Goal: Task Accomplishment & Management: Manage account settings

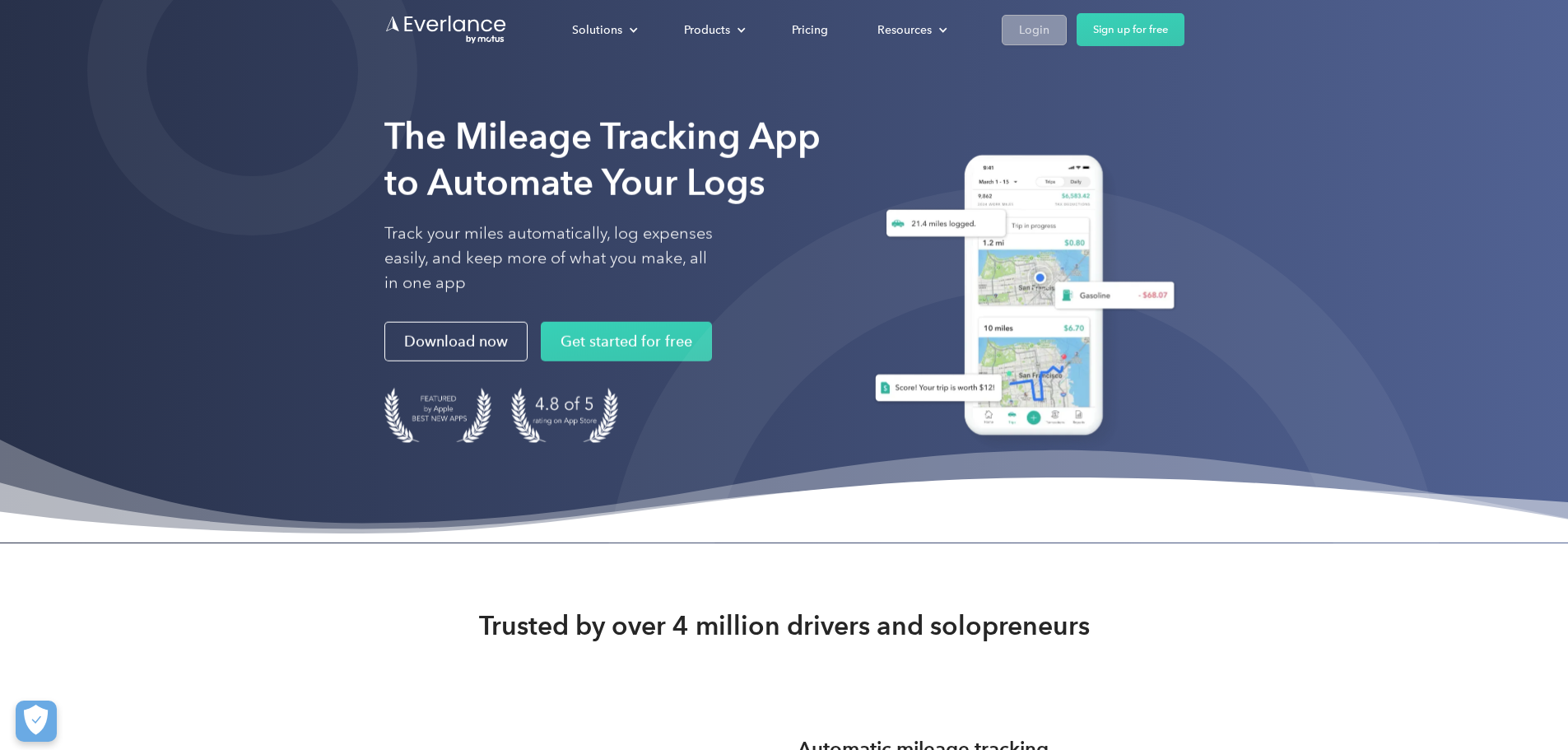
click at [1049, 34] on div "Login" at bounding box center [1034, 30] width 30 height 21
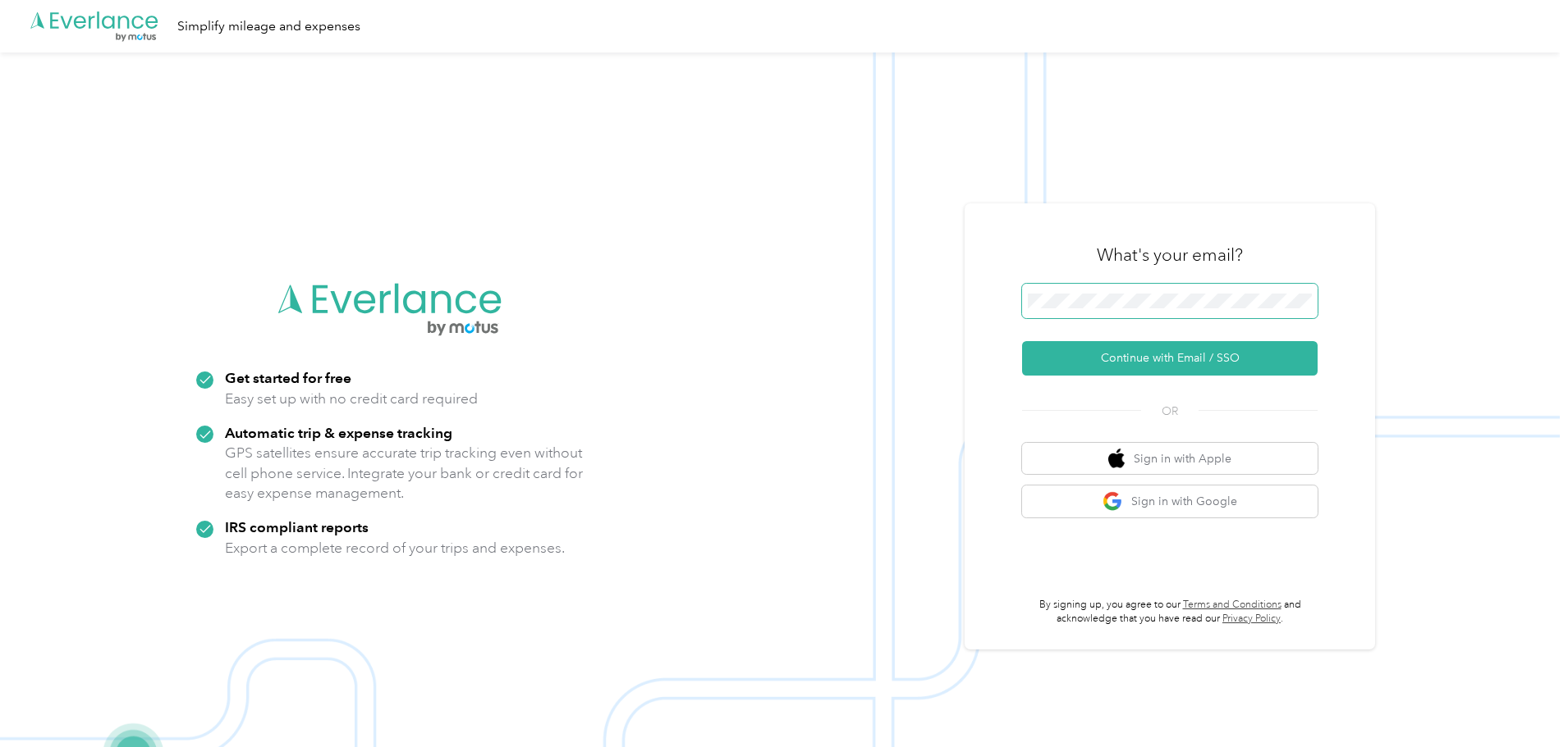
click at [1181, 311] on span at bounding box center [1170, 301] width 296 height 34
click at [1188, 358] on button "Continue with Email / SSO" at bounding box center [1170, 358] width 296 height 34
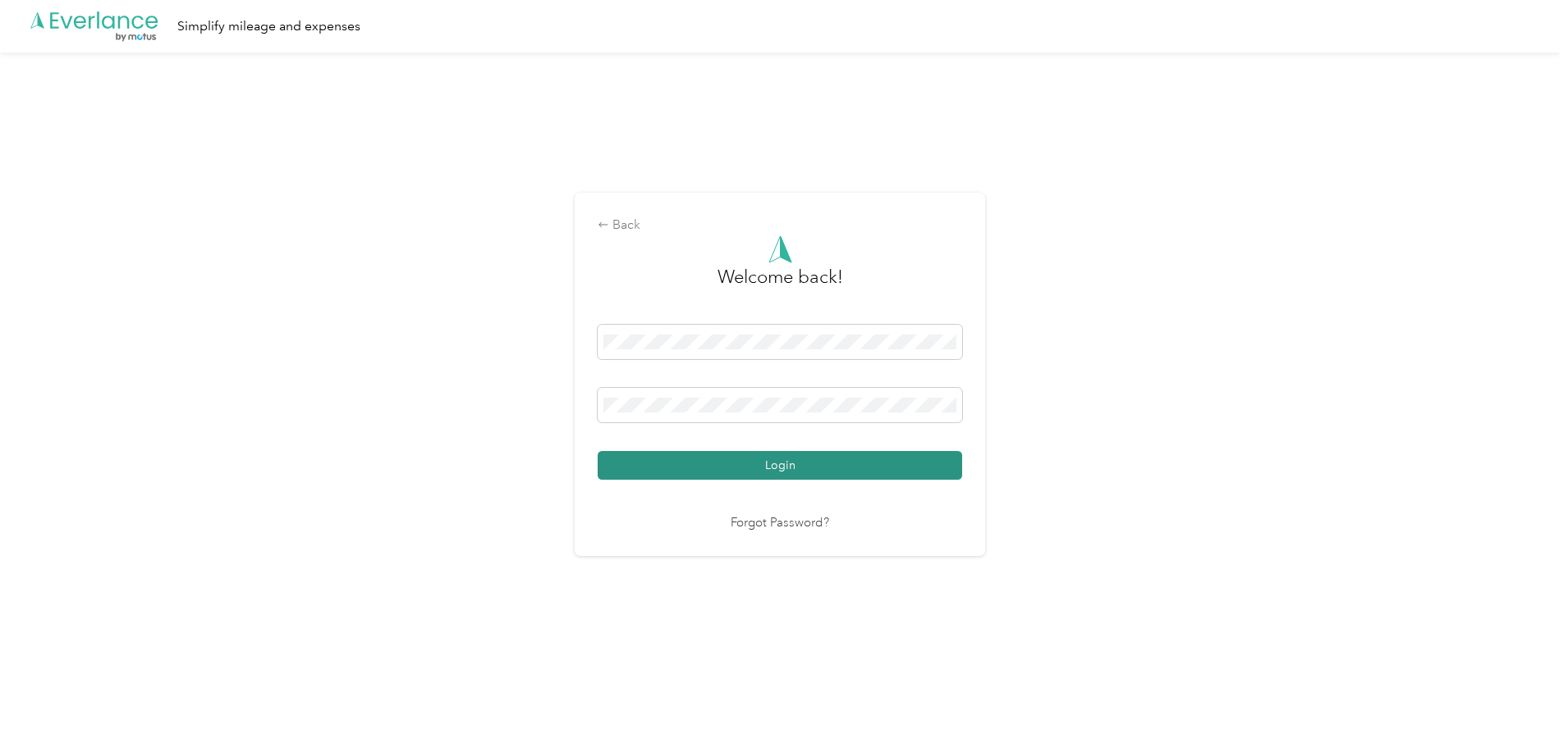
click at [790, 465] on button "Login" at bounding box center [780, 465] width 364 height 28
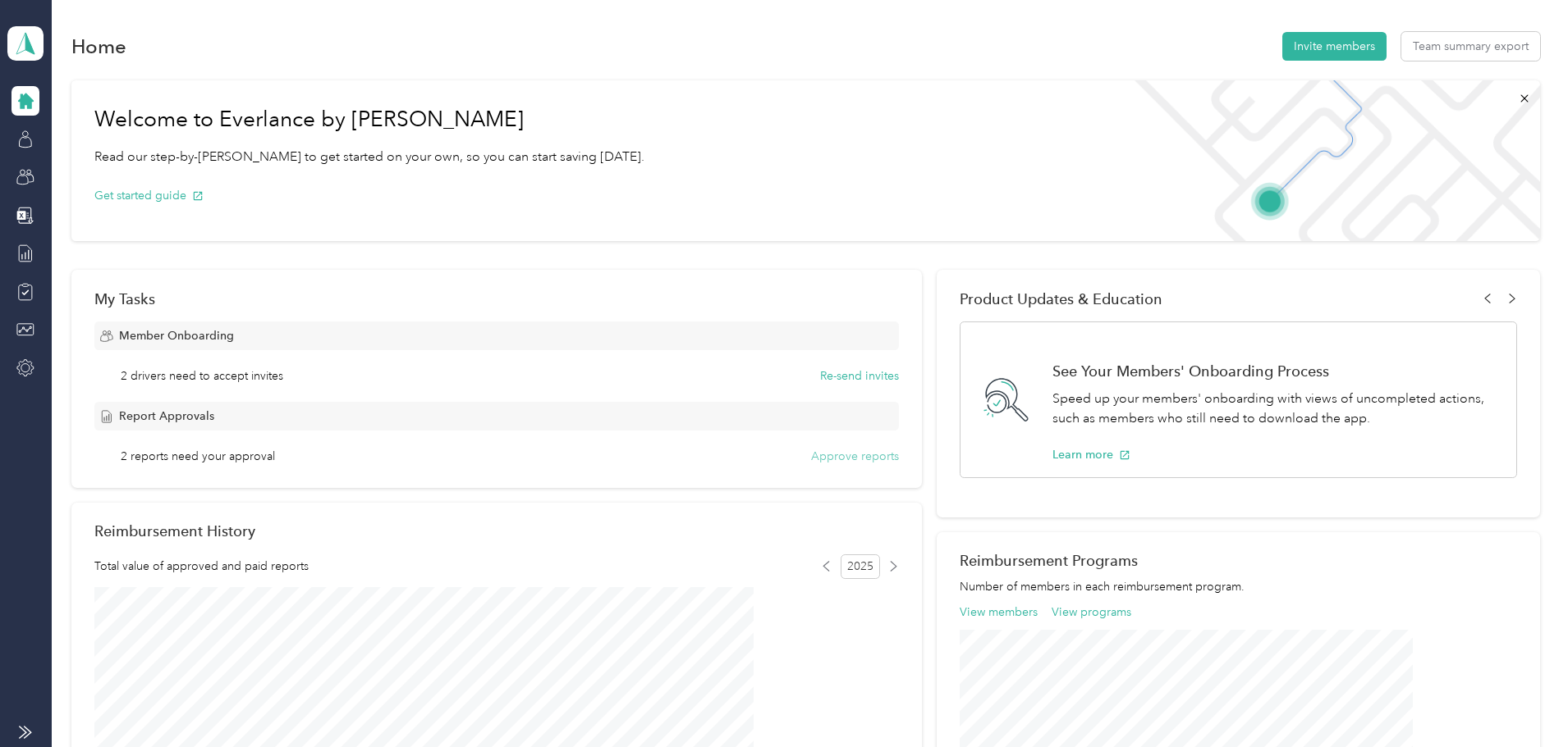
click at [825, 455] on button "Approve reports" at bounding box center [855, 457] width 88 height 17
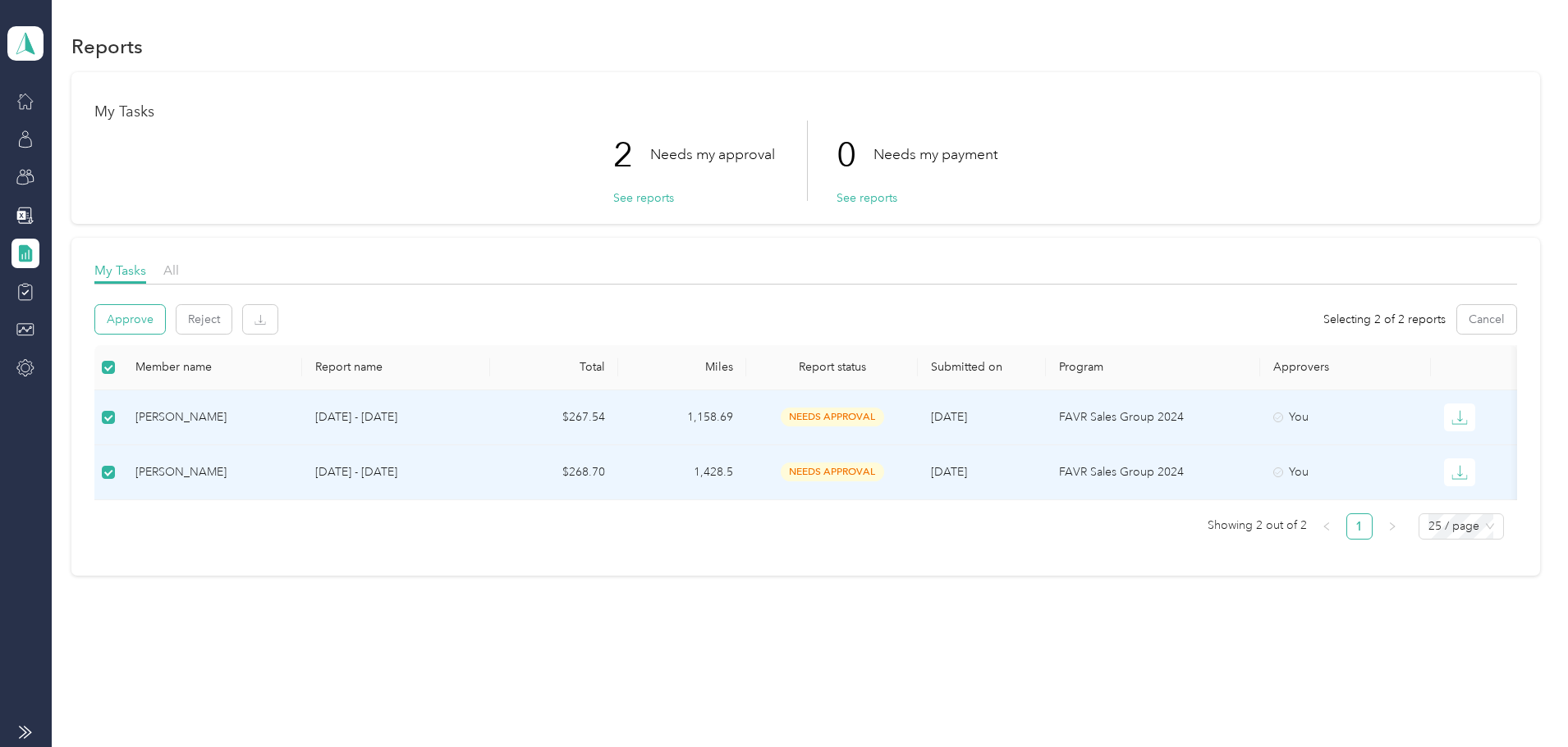
click at [165, 325] on button "Approve" at bounding box center [130, 319] width 70 height 28
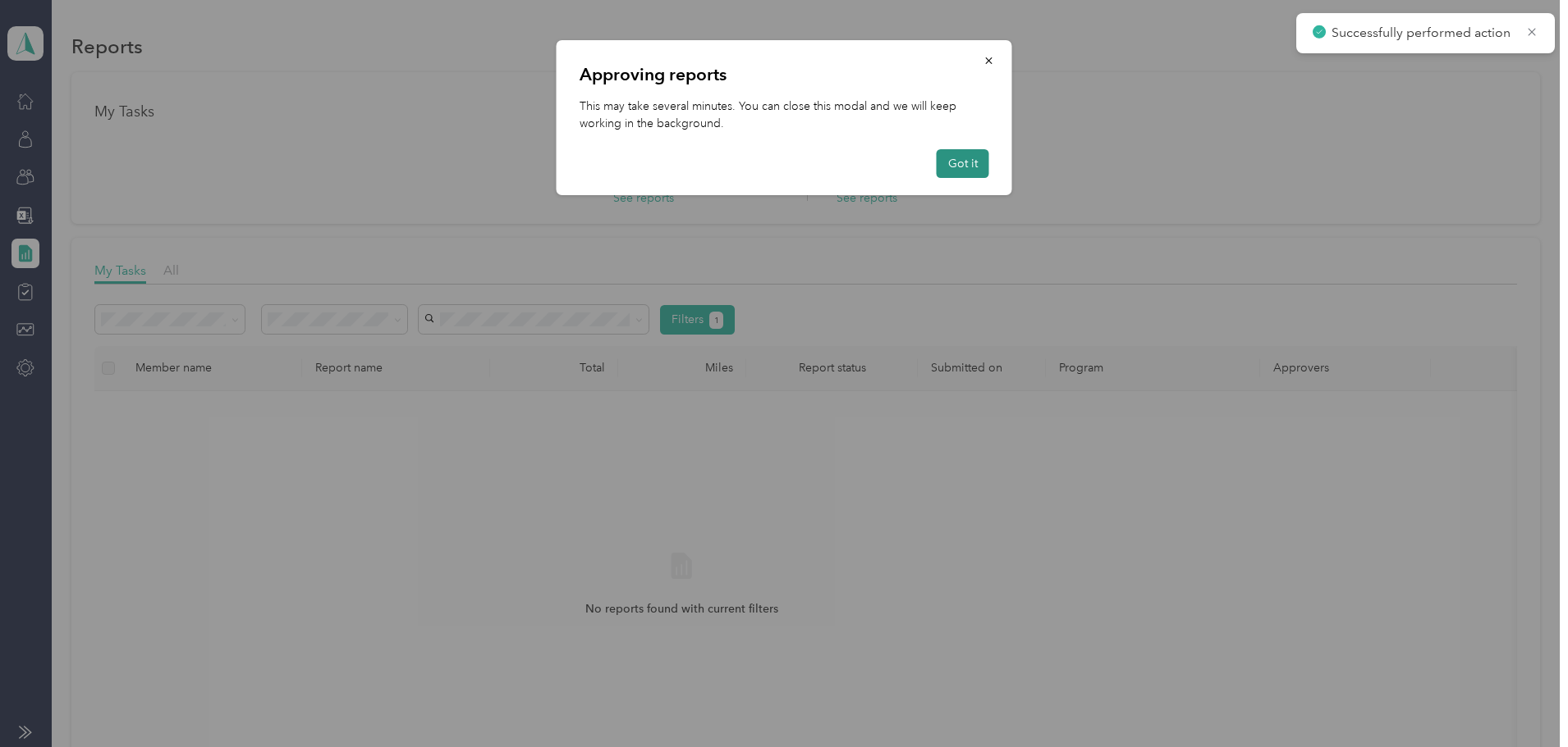
click at [946, 161] on button "Got it" at bounding box center [962, 163] width 52 height 28
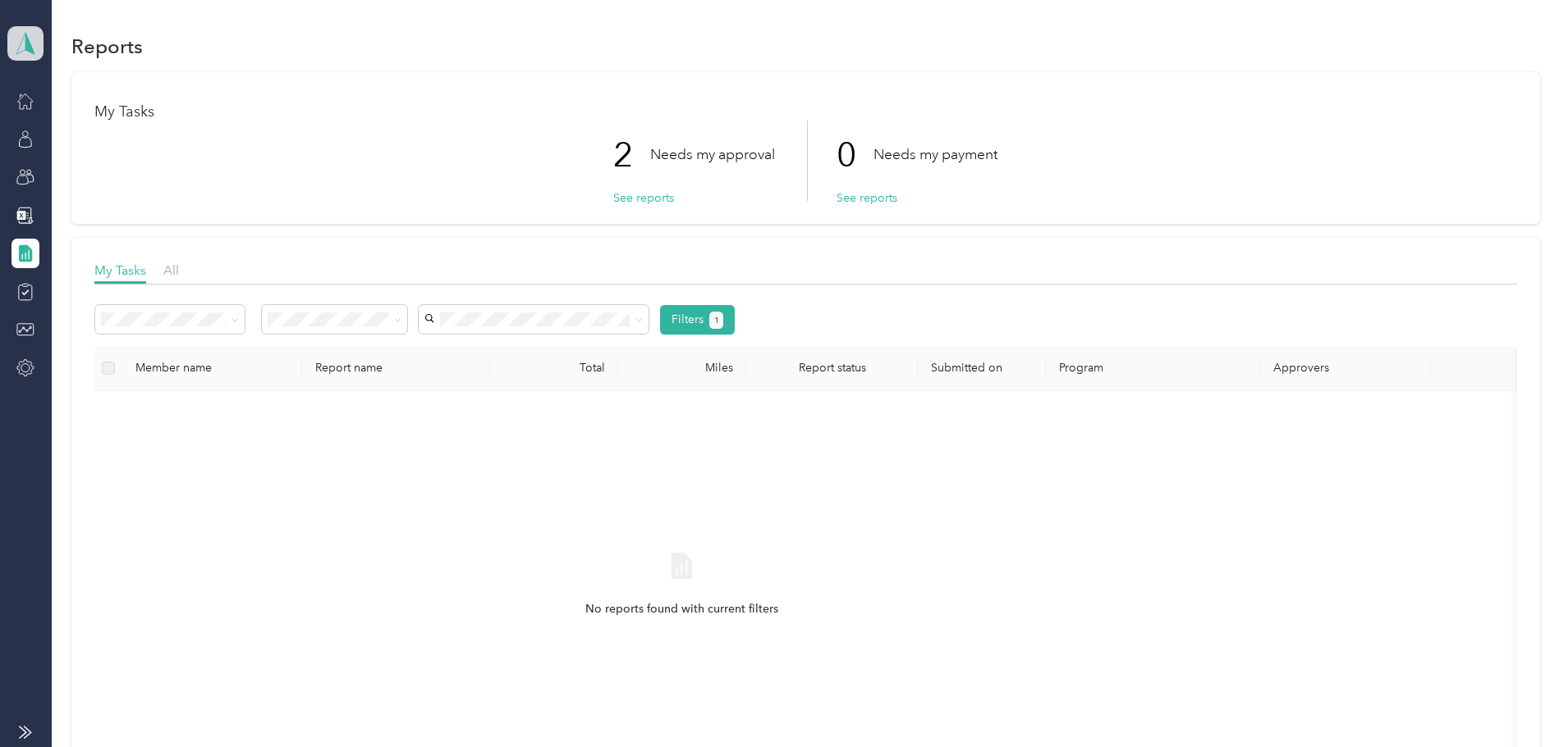
click at [32, 52] on polygon at bounding box center [30, 42] width 9 height 21
click at [125, 165] on div "Personal dashboard" at bounding box center [180, 171] width 323 height 28
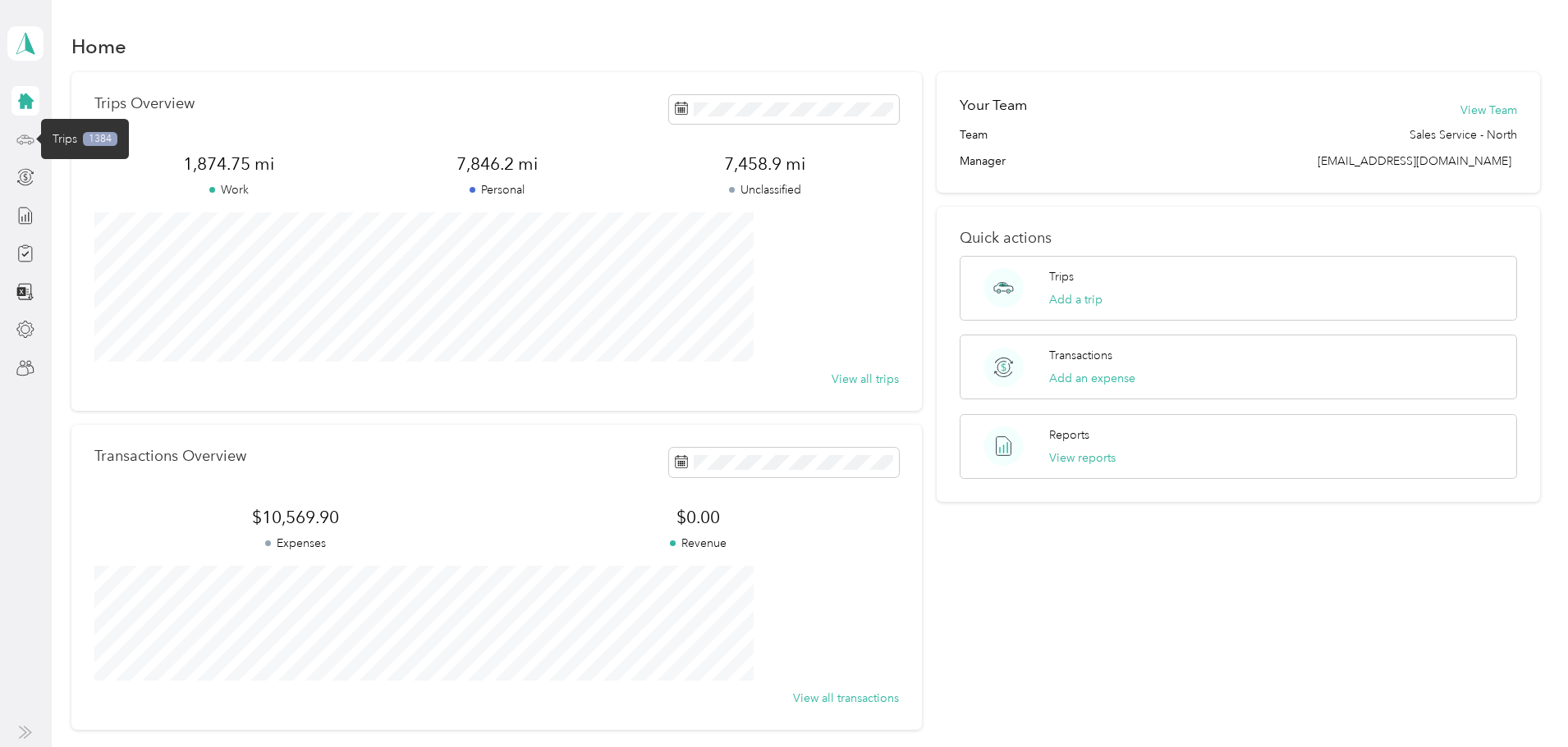
click at [23, 142] on circle at bounding box center [21, 143] width 3 height 3
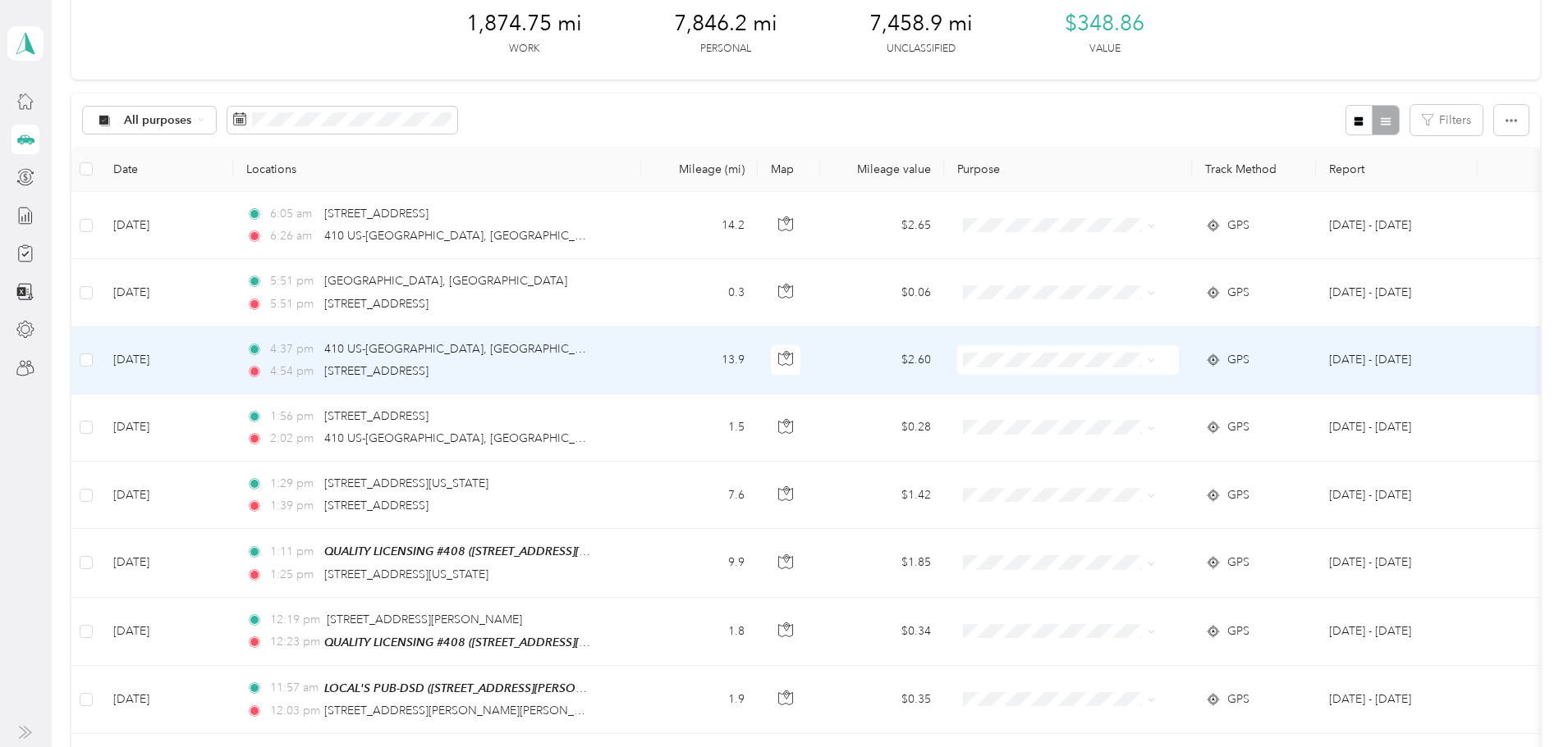
scroll to position [164, 0]
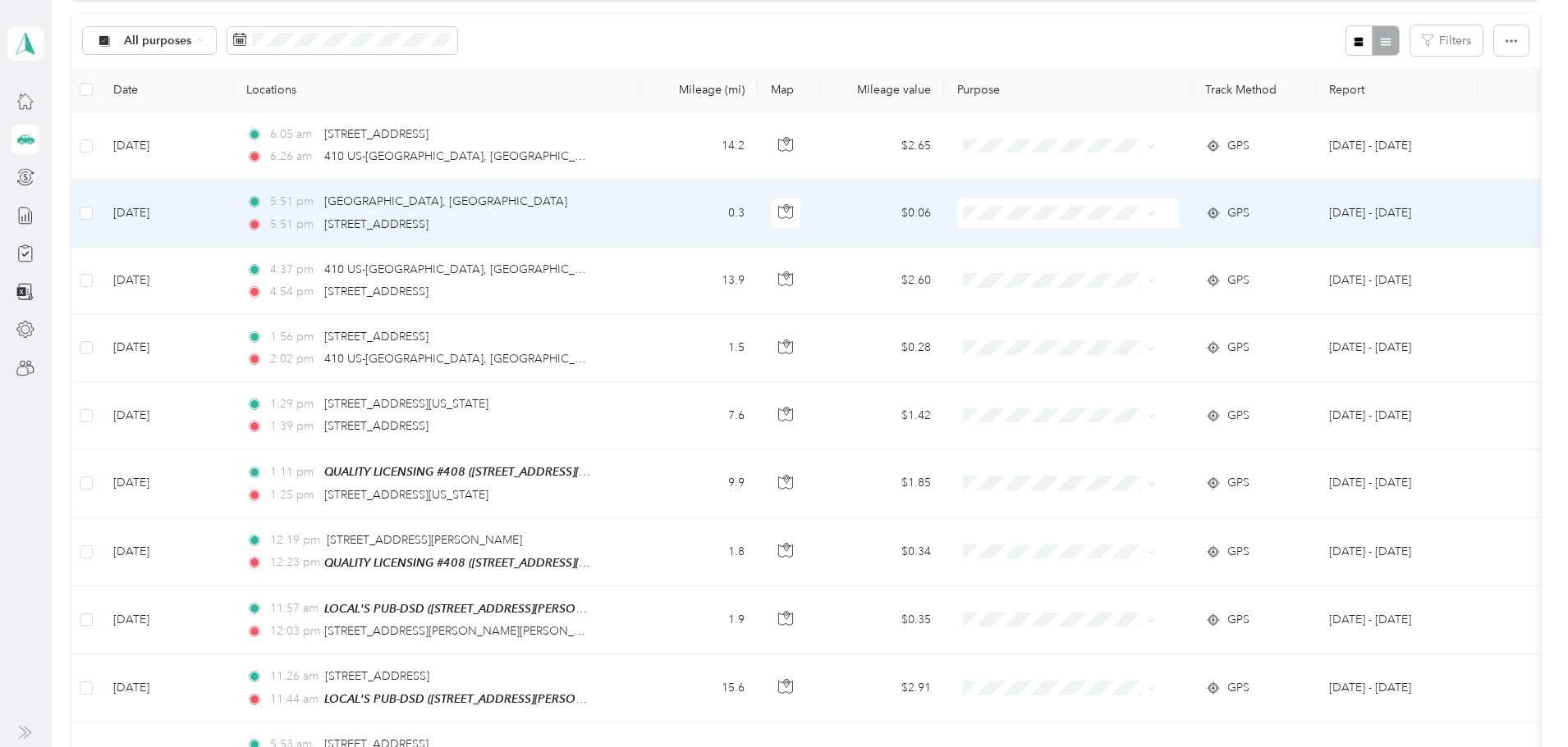
click at [1155, 212] on icon at bounding box center [1151, 214] width 8 height 8
click at [1178, 267] on span "Personal" at bounding box center [1131, 273] width 152 height 17
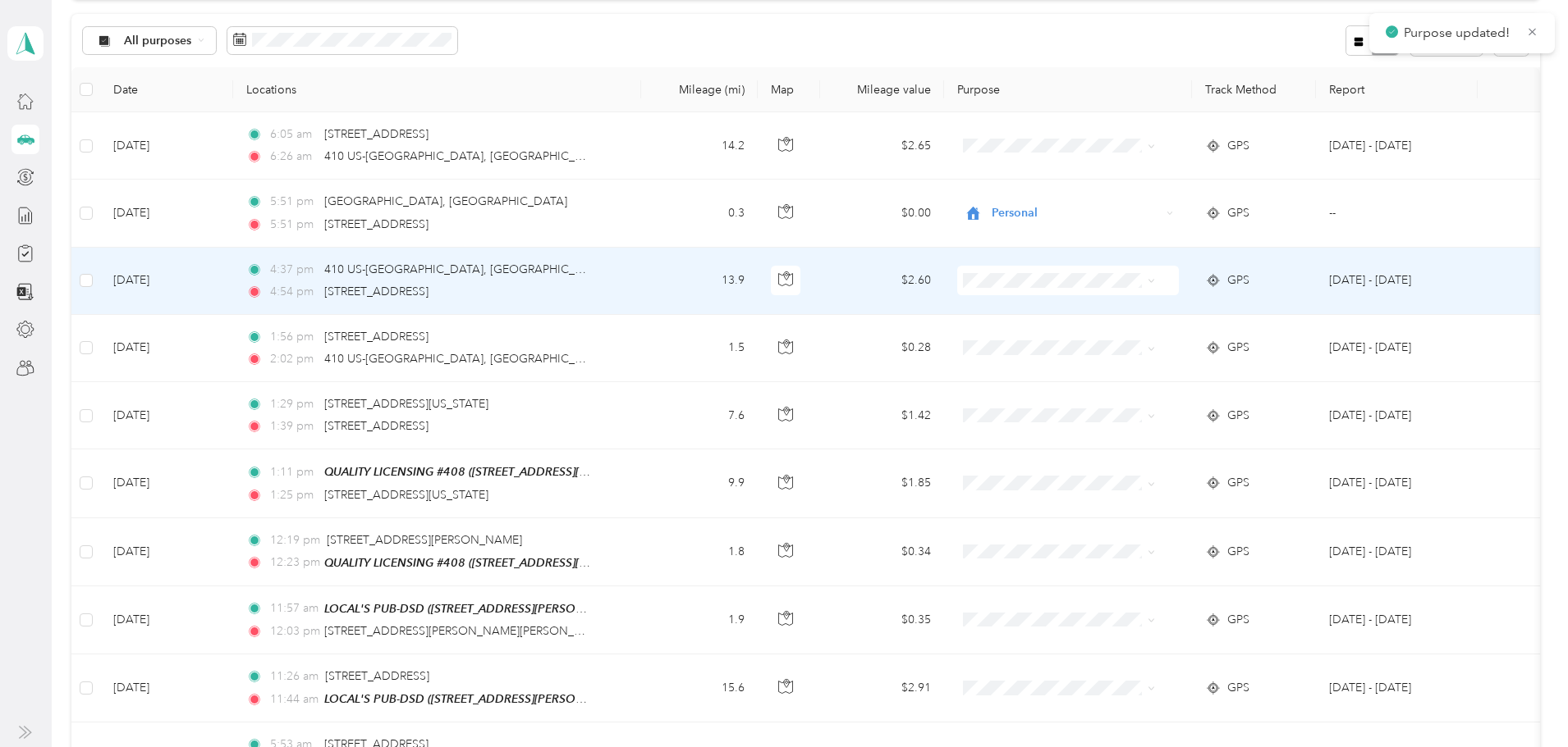
click at [1153, 282] on icon at bounding box center [1151, 282] width 5 height 3
click at [1187, 333] on span "Personal" at bounding box center [1131, 339] width 152 height 17
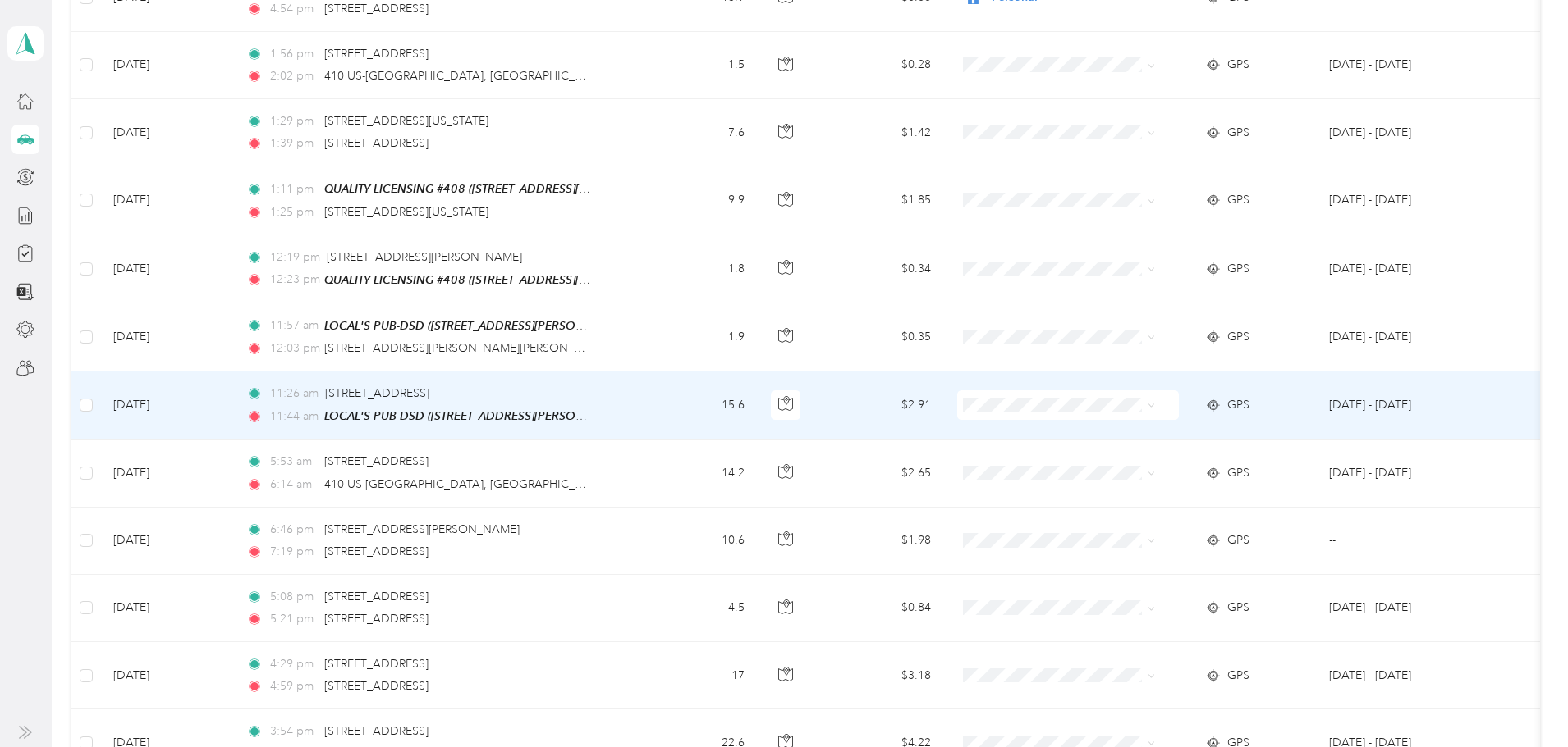
scroll to position [492, 0]
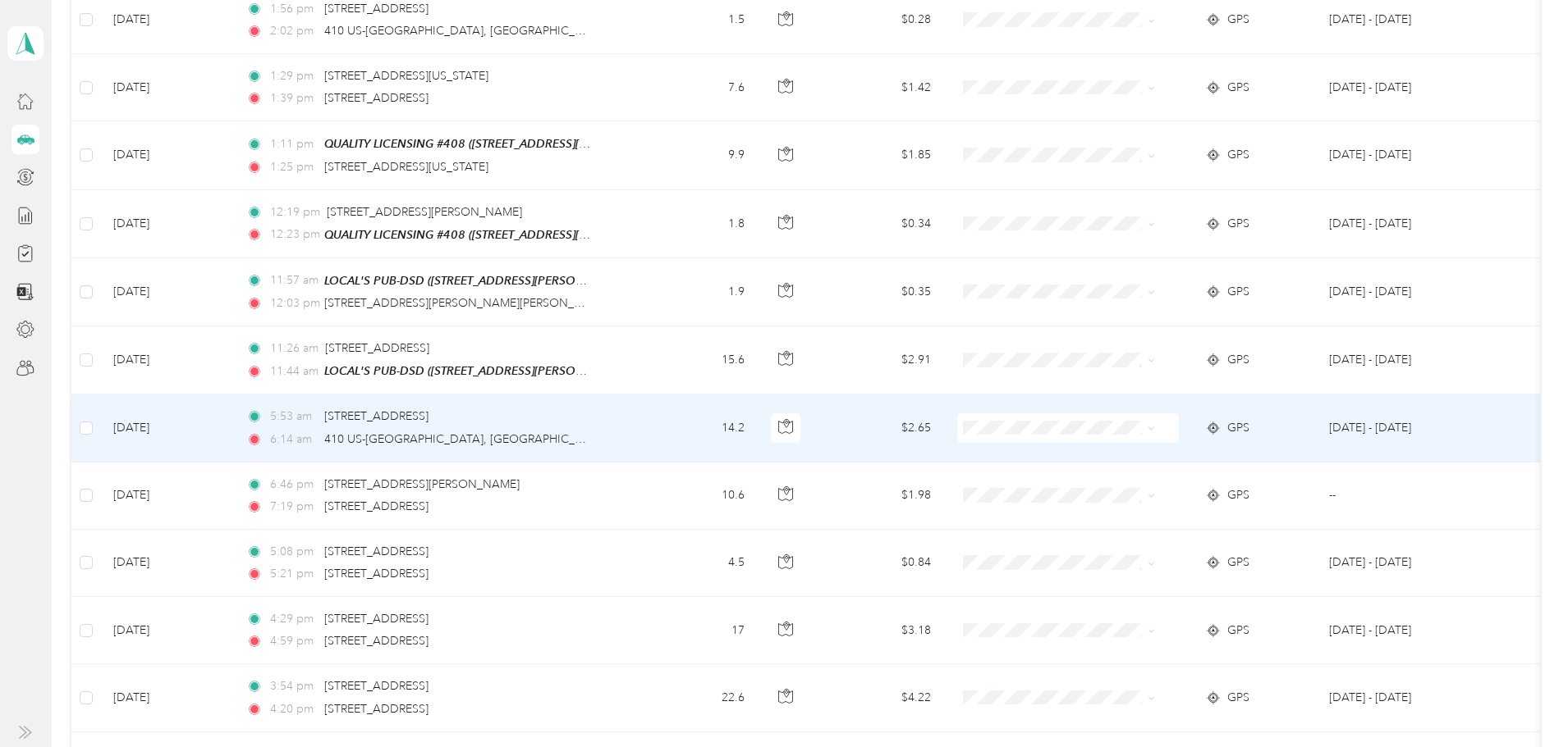
click at [1179, 429] on span at bounding box center [1068, 428] width 222 height 29
click at [1155, 426] on icon at bounding box center [1151, 428] width 8 height 8
click at [1162, 471] on li "Personal" at bounding box center [1116, 483] width 204 height 28
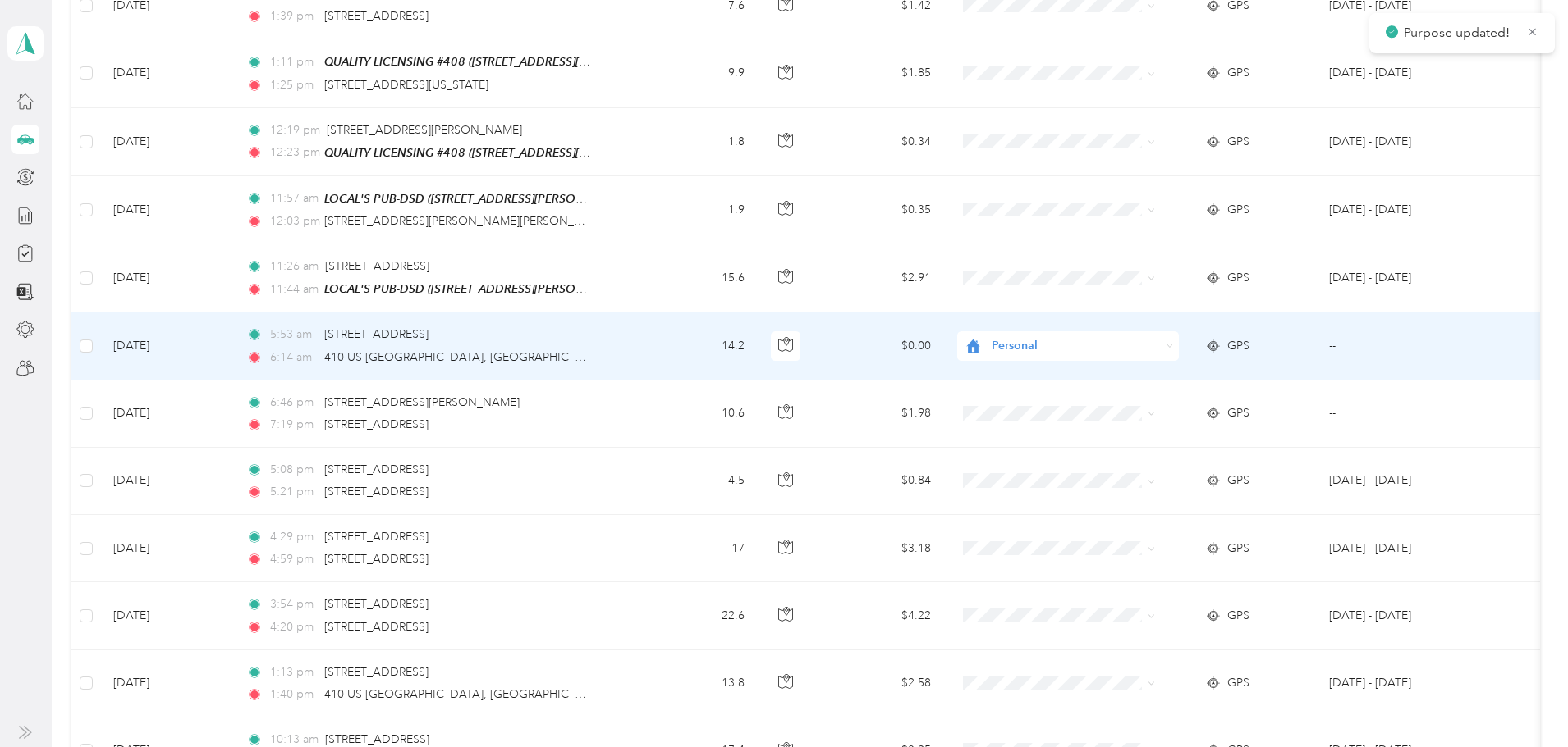
scroll to position [656, 0]
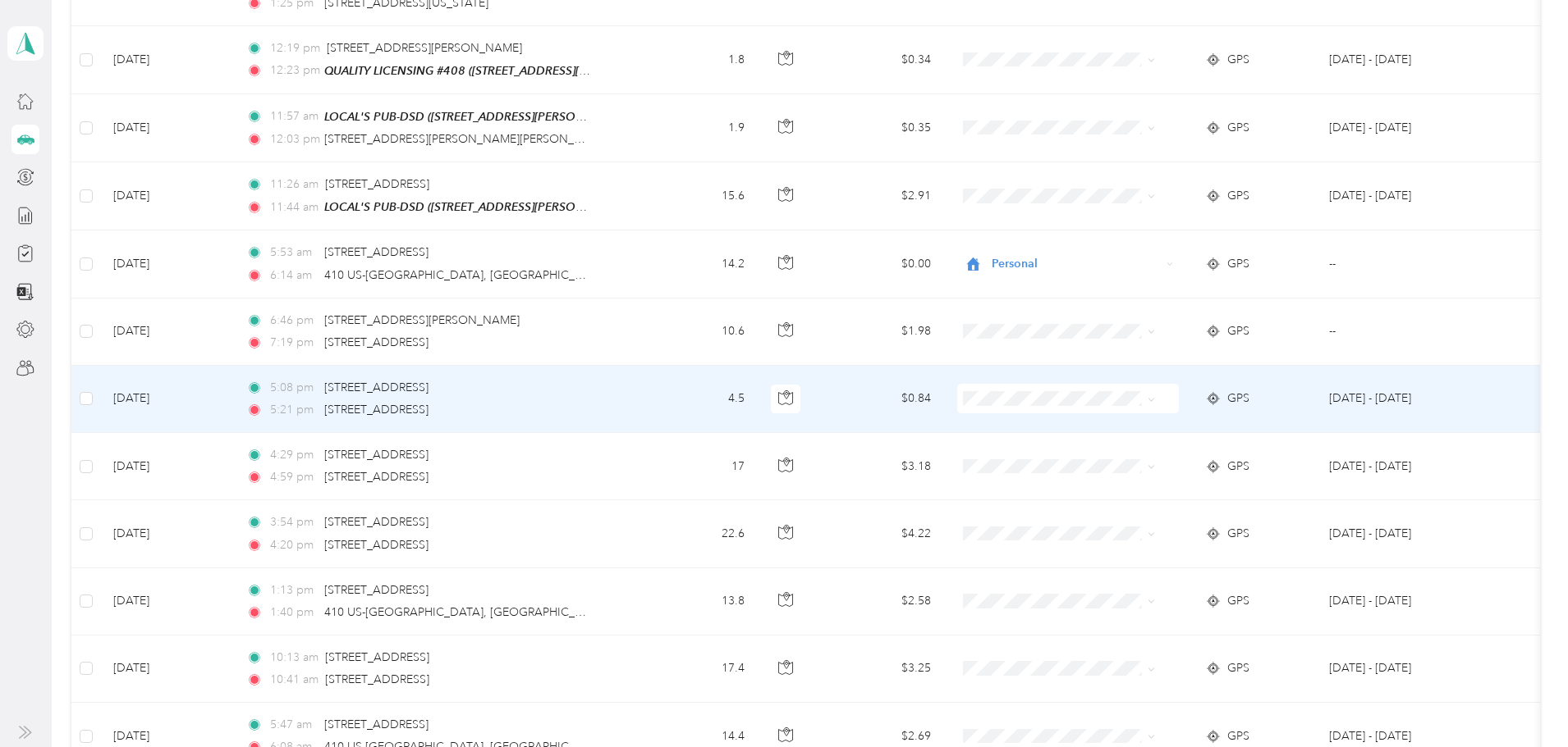
click at [1179, 400] on span at bounding box center [1068, 398] width 222 height 29
click at [1155, 397] on icon at bounding box center [1151, 400] width 8 height 8
click at [1156, 452] on span "Personal" at bounding box center [1131, 446] width 152 height 17
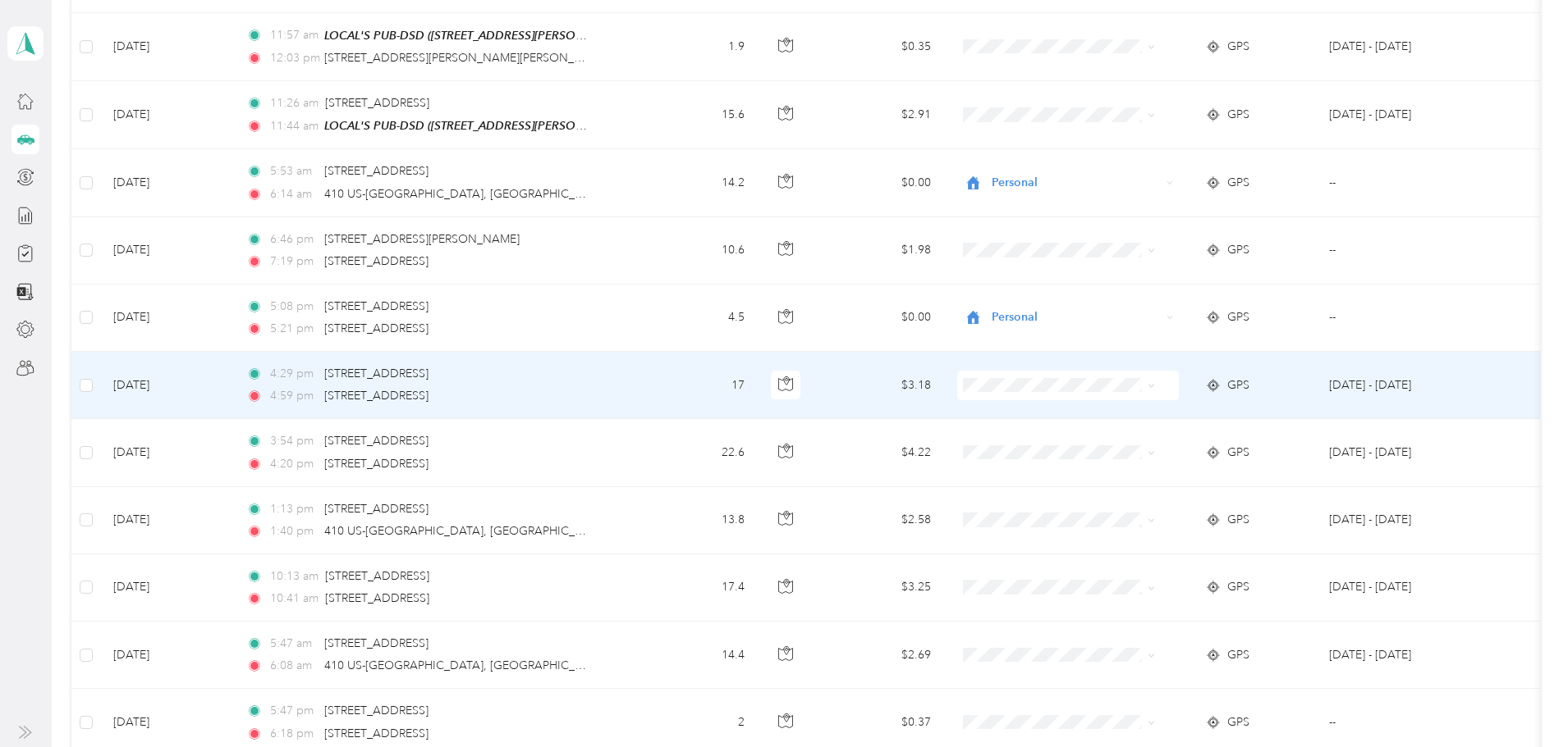
scroll to position [738, 0]
click at [591, 392] on div "4:59 pm [STREET_ADDRESS]" at bounding box center [418, 395] width 345 height 18
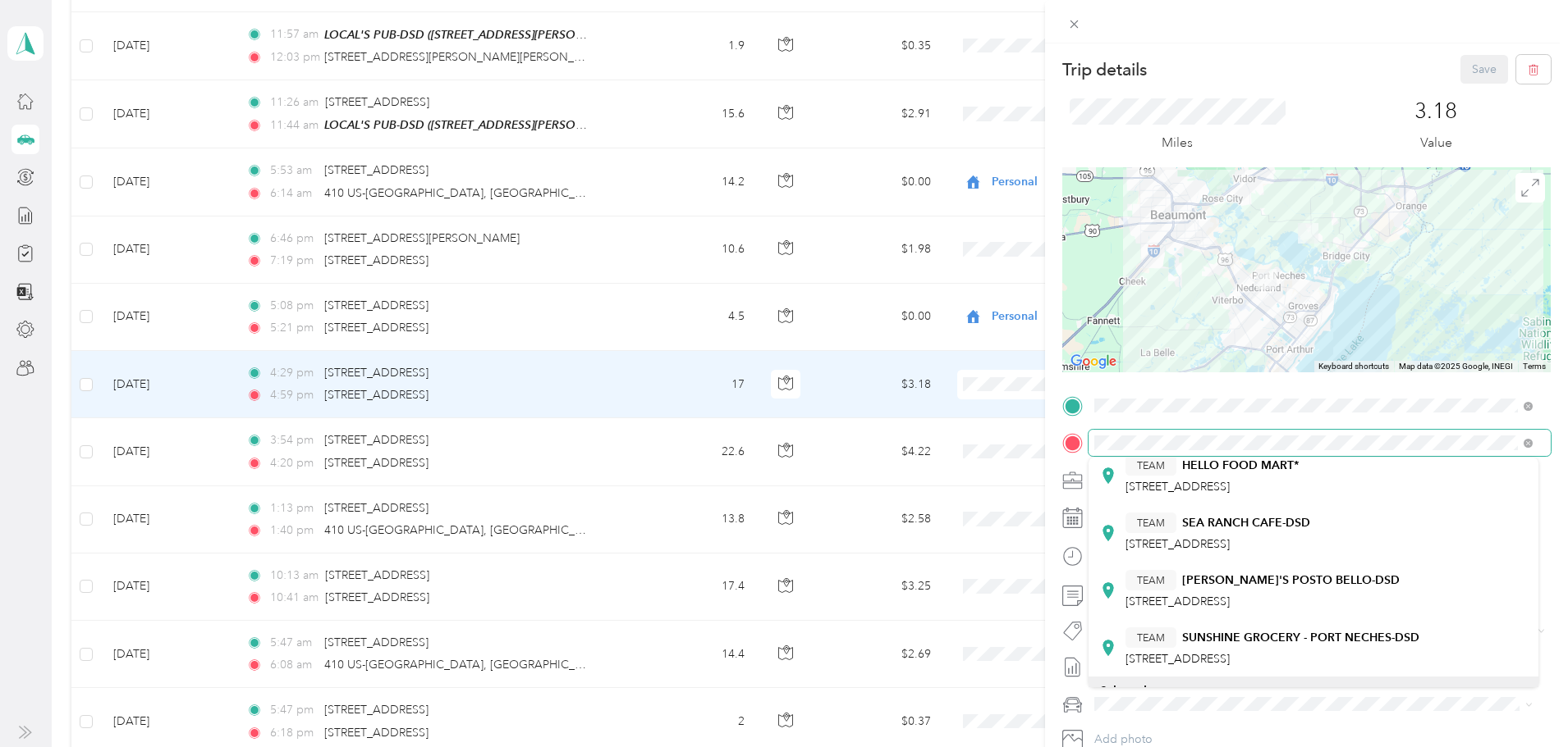
scroll to position [355, 0]
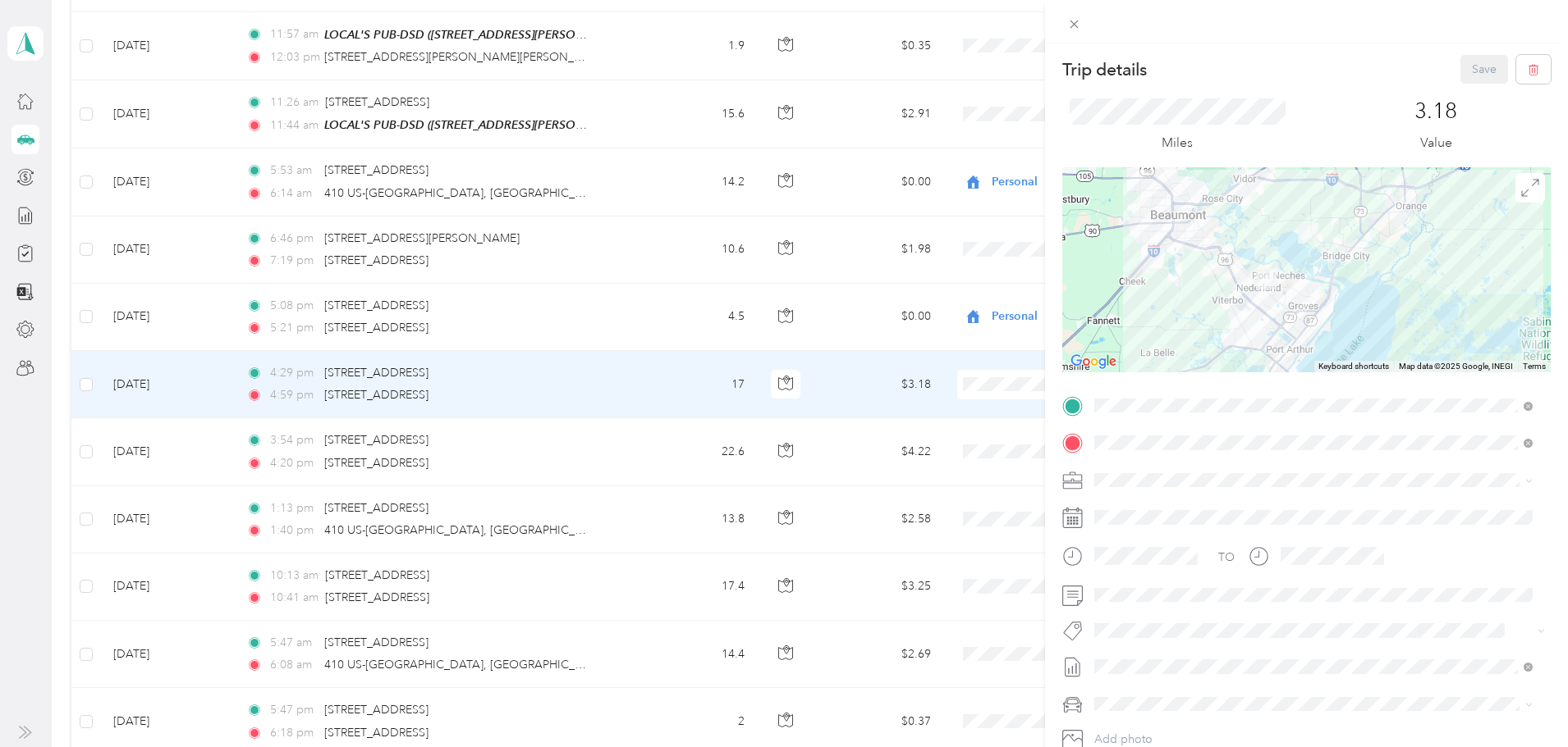
click at [1299, 507] on div "TEAM HELLO FOOD MART* [STREET_ADDRESS]" at bounding box center [1212, 510] width 174 height 40
click at [1370, 508] on div "Del Papa Distributing" at bounding box center [1313, 509] width 427 height 17
click at [1467, 69] on button "Save" at bounding box center [1484, 69] width 47 height 28
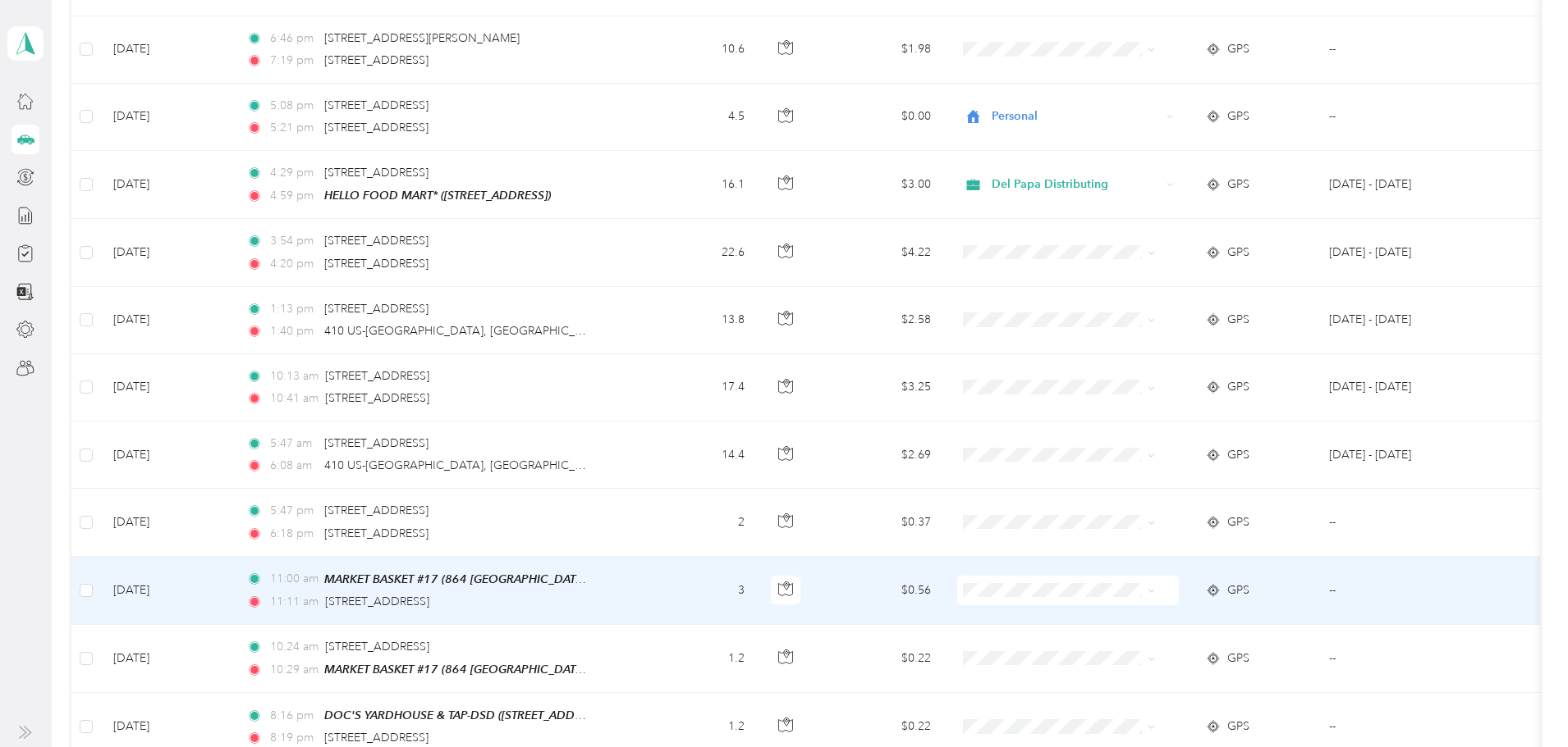
scroll to position [985, 0]
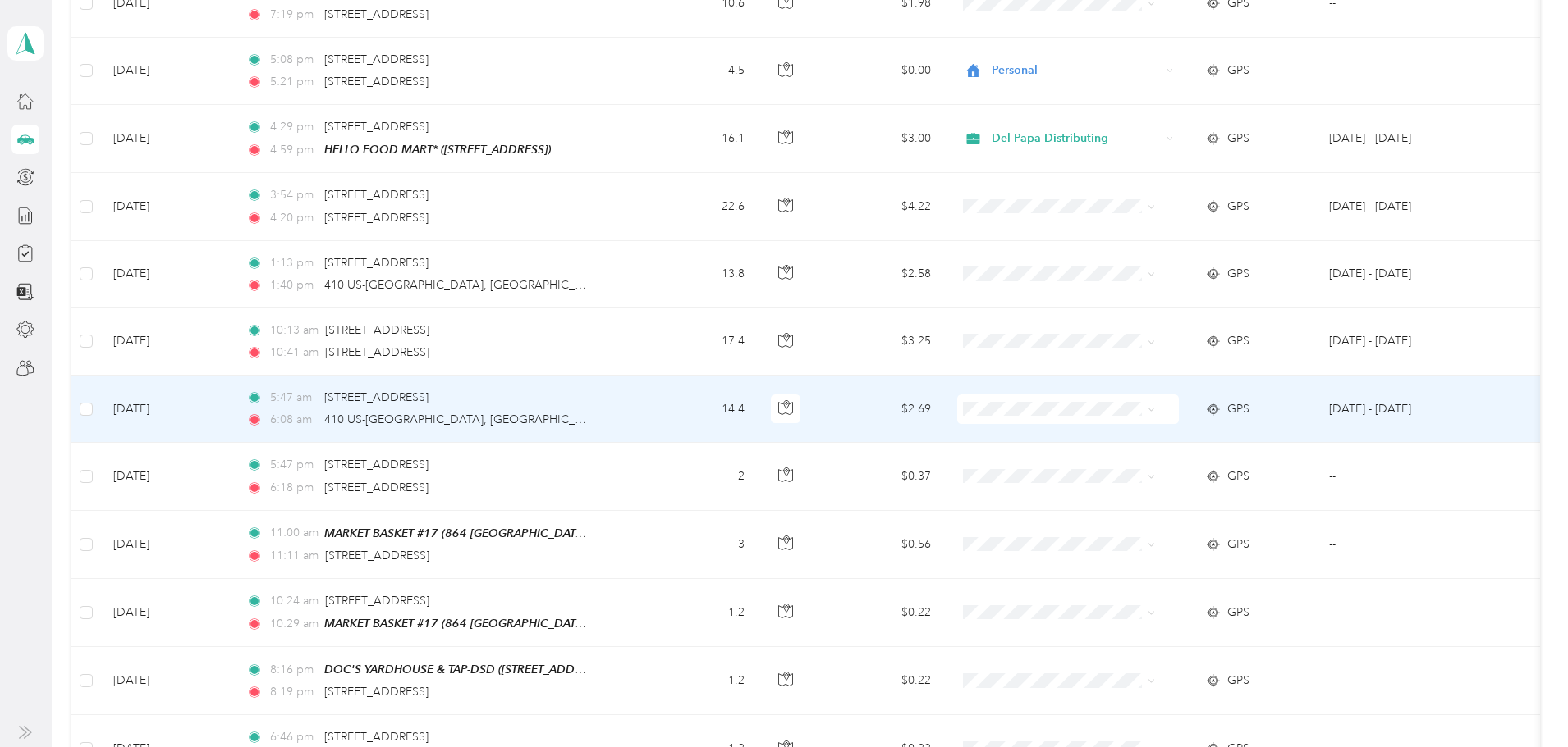
click at [1179, 400] on span at bounding box center [1068, 410] width 222 height 29
click at [1179, 402] on span at bounding box center [1068, 410] width 222 height 29
click at [1179, 404] on span at bounding box center [1068, 410] width 222 height 29
click at [1155, 406] on icon at bounding box center [1151, 410] width 8 height 8
click at [1174, 460] on span "Personal" at bounding box center [1131, 465] width 152 height 17
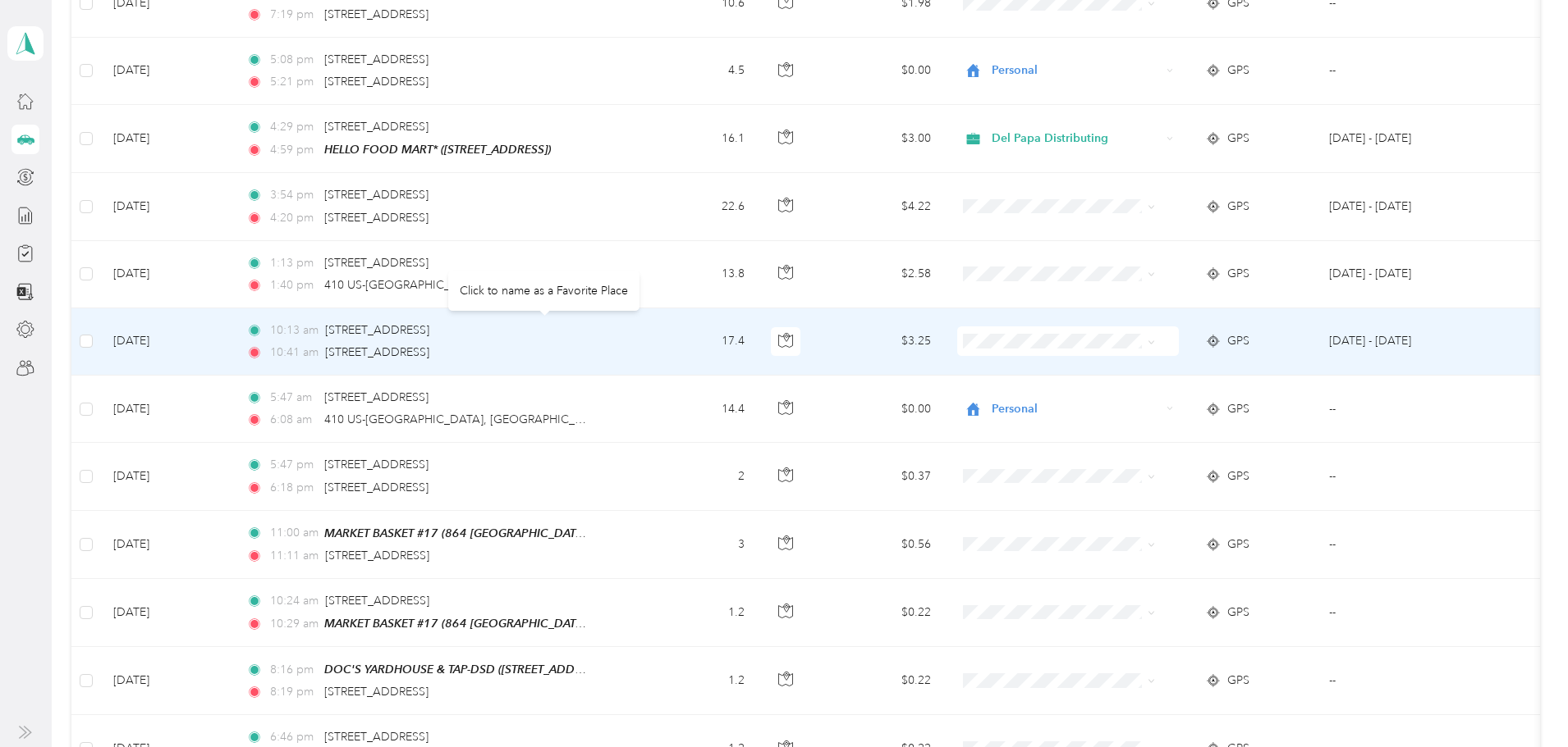
click at [430, 334] on div "[STREET_ADDRESS]" at bounding box center [376, 331] width 104 height 18
click at [591, 347] on div "10:41 am [STREET_ADDRESS]" at bounding box center [418, 352] width 345 height 18
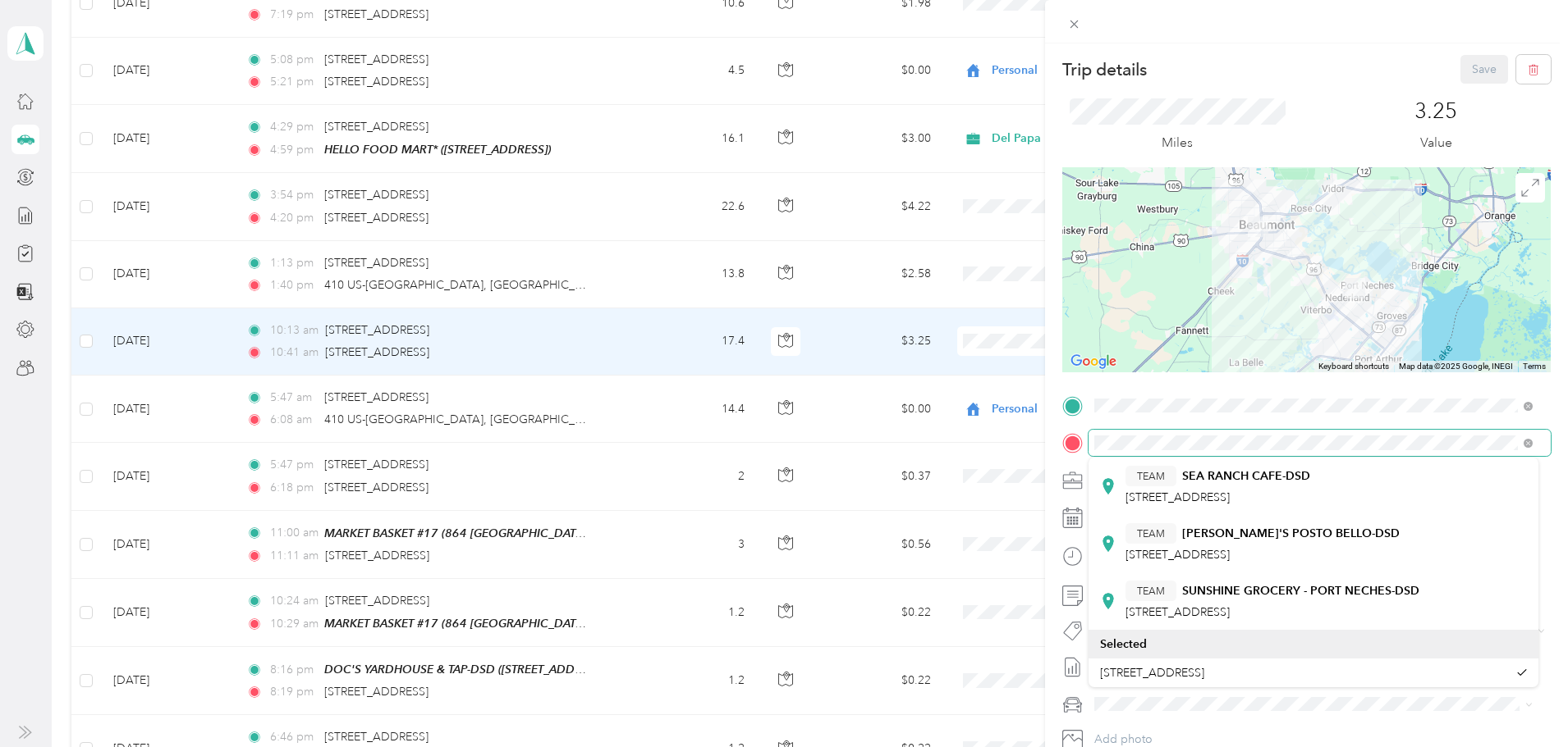
scroll to position [379, 0]
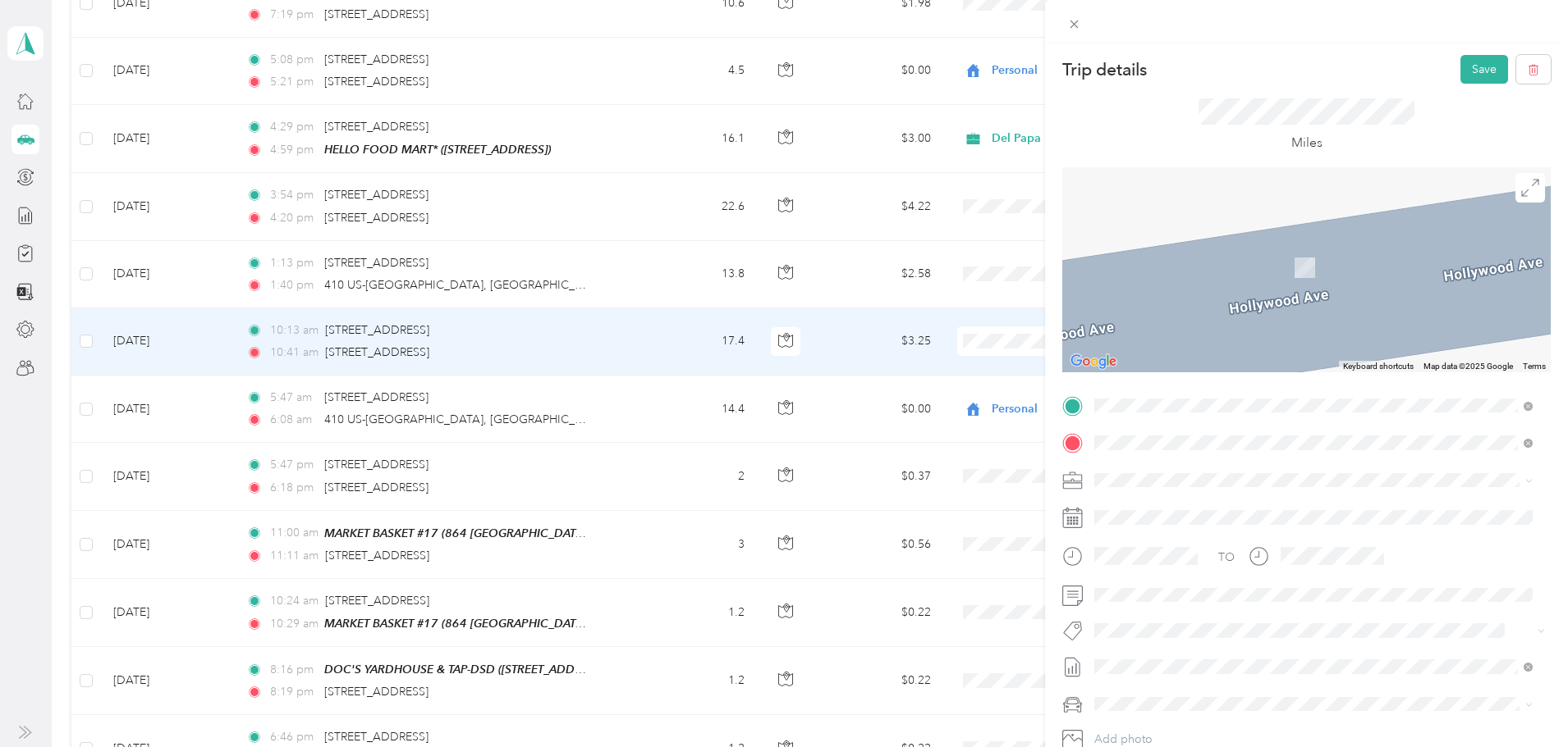
click at [1309, 511] on div "TEAM H.E.B. #589" at bounding box center [1223, 511] width 195 height 21
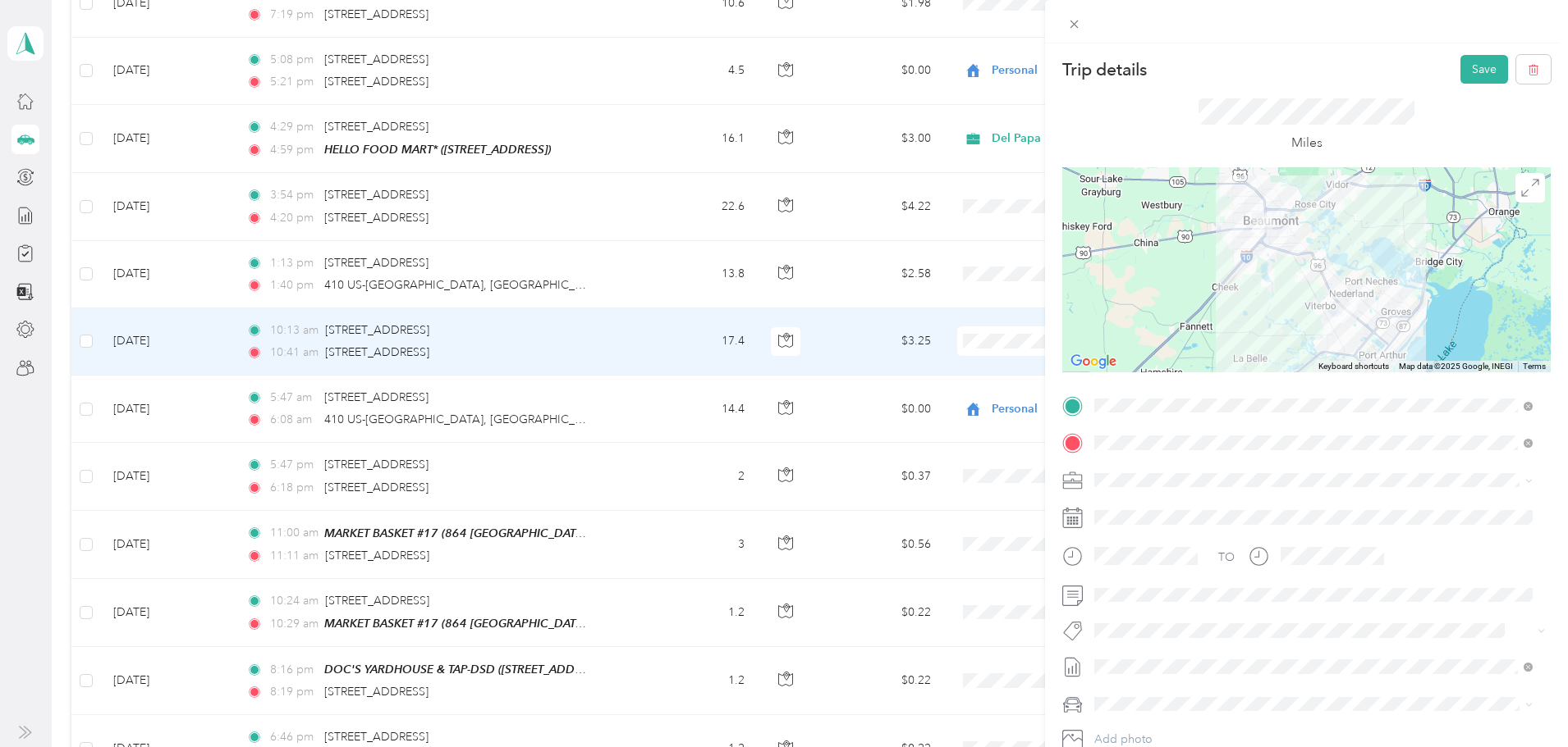
click at [1528, 479] on icon at bounding box center [1528, 481] width 8 height 8
click at [1497, 504] on div "Del Papa Distributing" at bounding box center [1313, 509] width 427 height 17
click at [1461, 81] on button "Save" at bounding box center [1484, 69] width 47 height 28
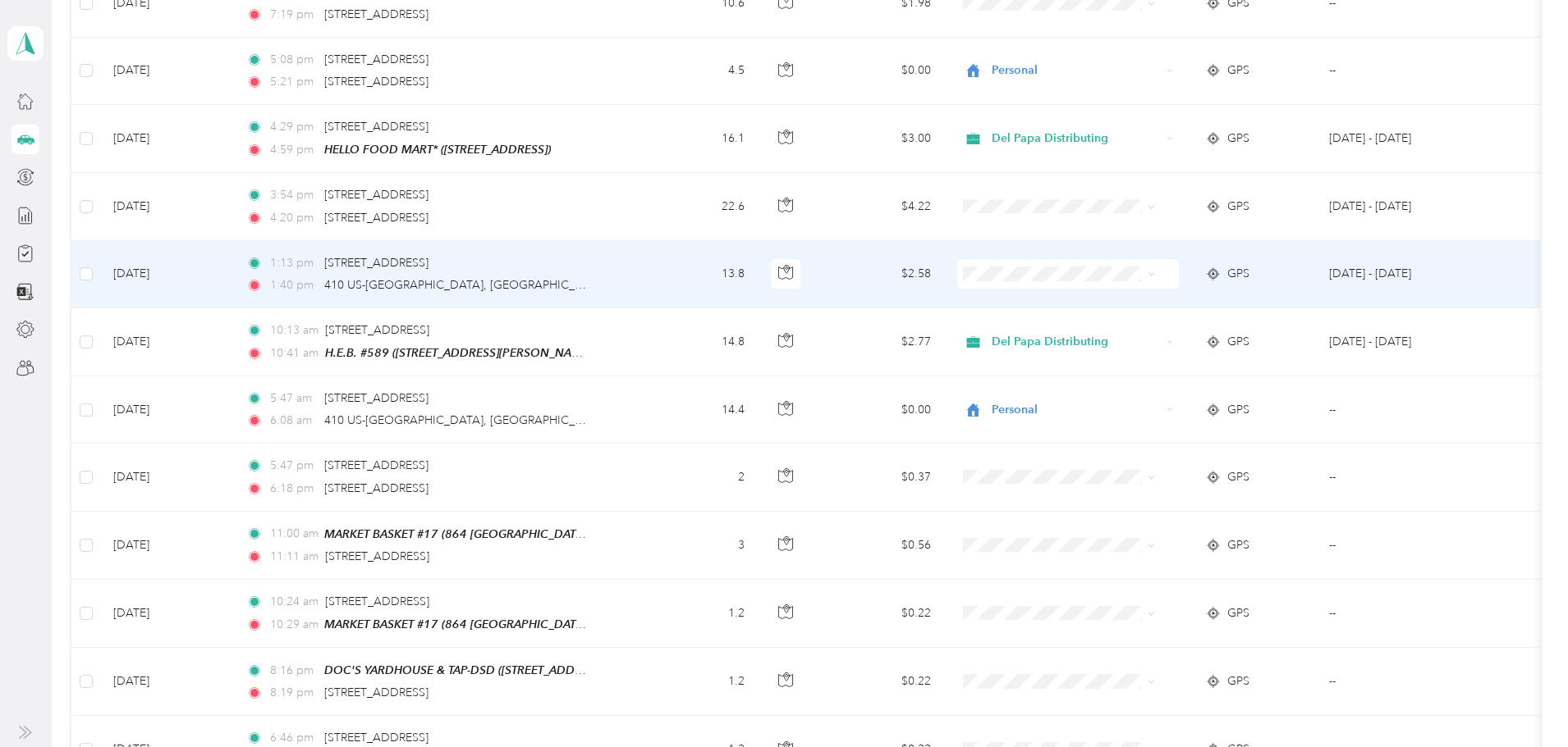
click at [591, 277] on div "1:40 pm [STREET_ADDRESS]" at bounding box center [418, 285] width 345 height 18
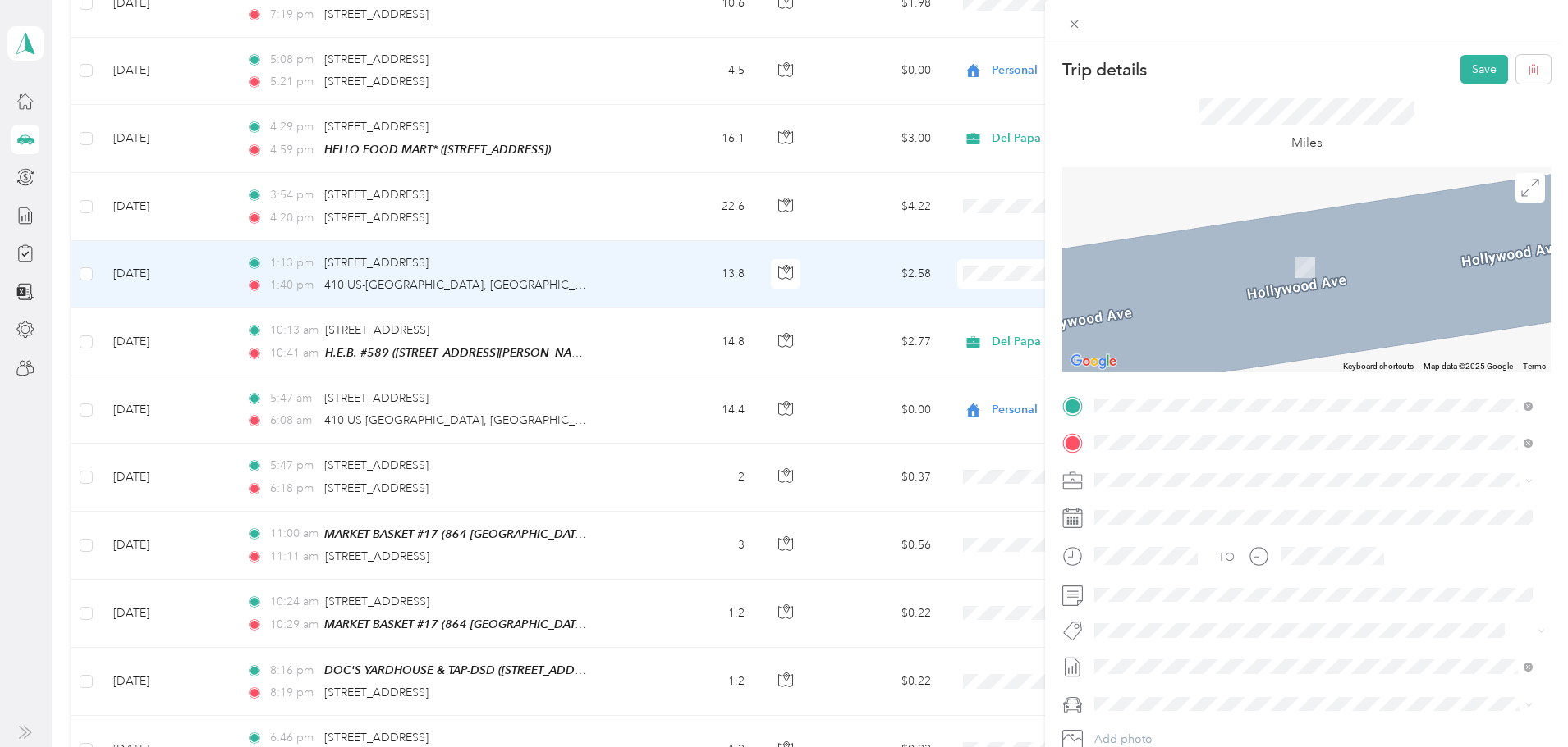
click at [1287, 471] on div "TEAM H.E.B. #589" at bounding box center [1223, 474] width 195 height 21
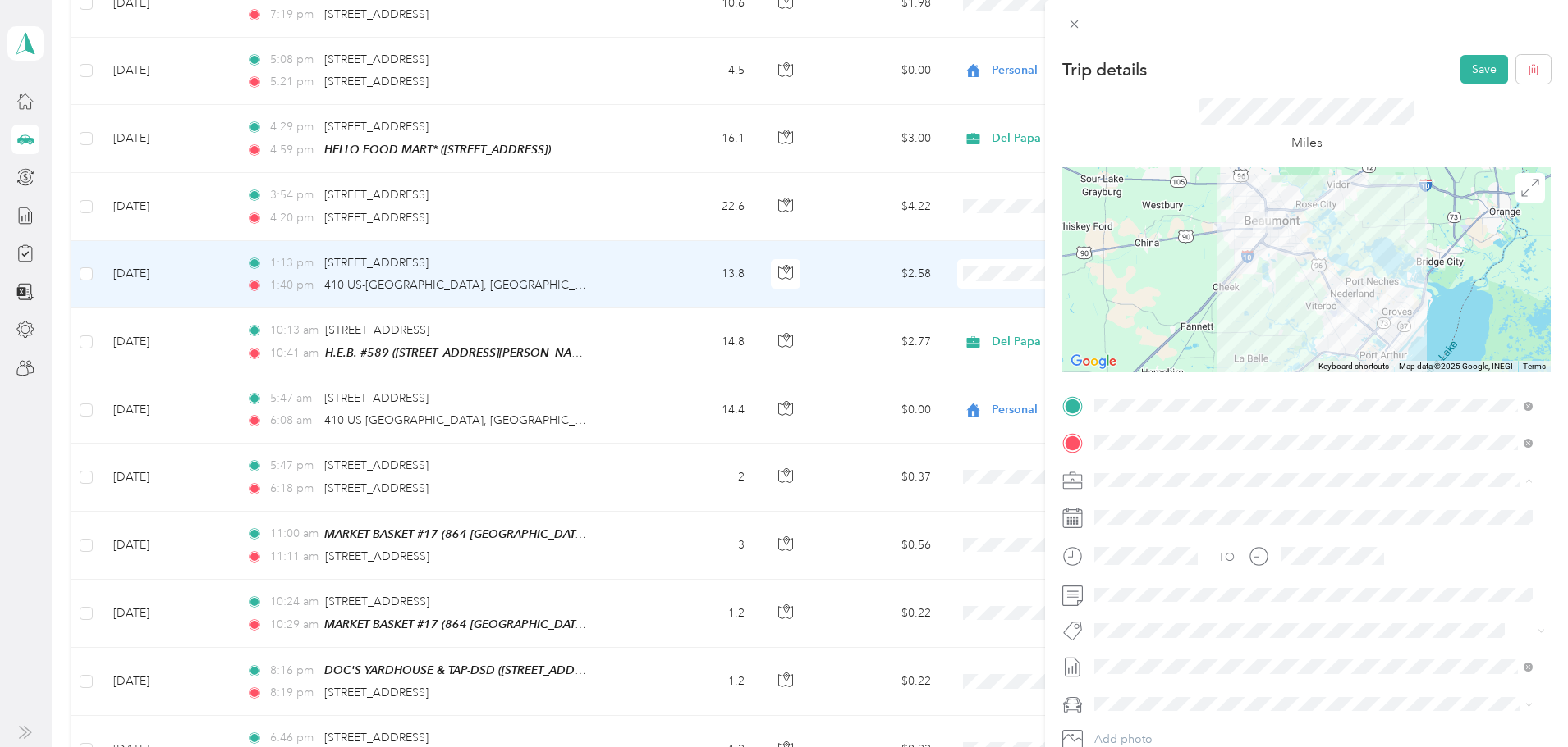
click at [1249, 520] on ol "Del Papa Distributing Personal" at bounding box center [1314, 523] width 450 height 58
click at [1461, 75] on button "Save" at bounding box center [1484, 69] width 47 height 28
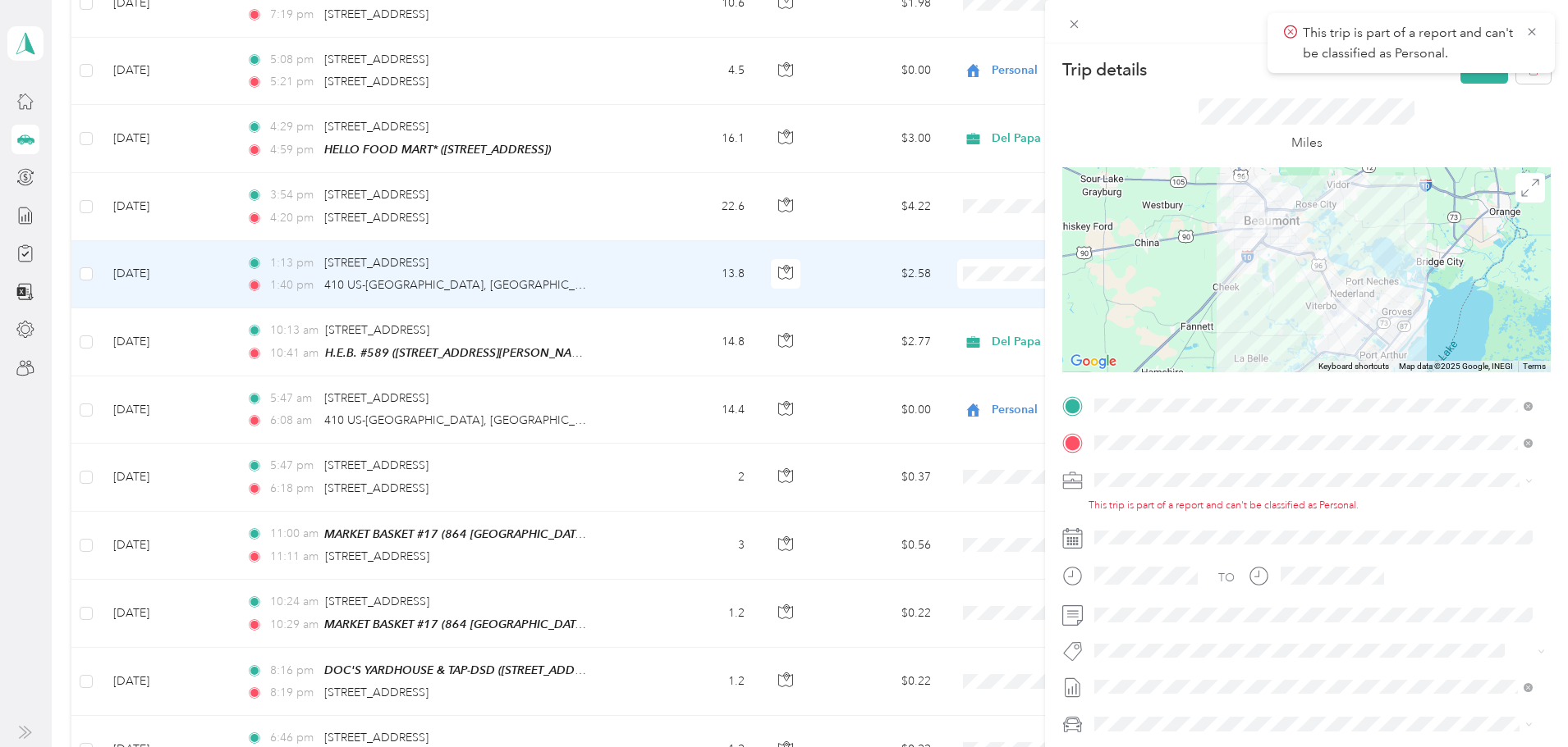
click at [1192, 507] on span "Del Papa Distributing" at bounding box center [1154, 504] width 109 height 14
click at [1484, 81] on button "Save" at bounding box center [1484, 69] width 47 height 28
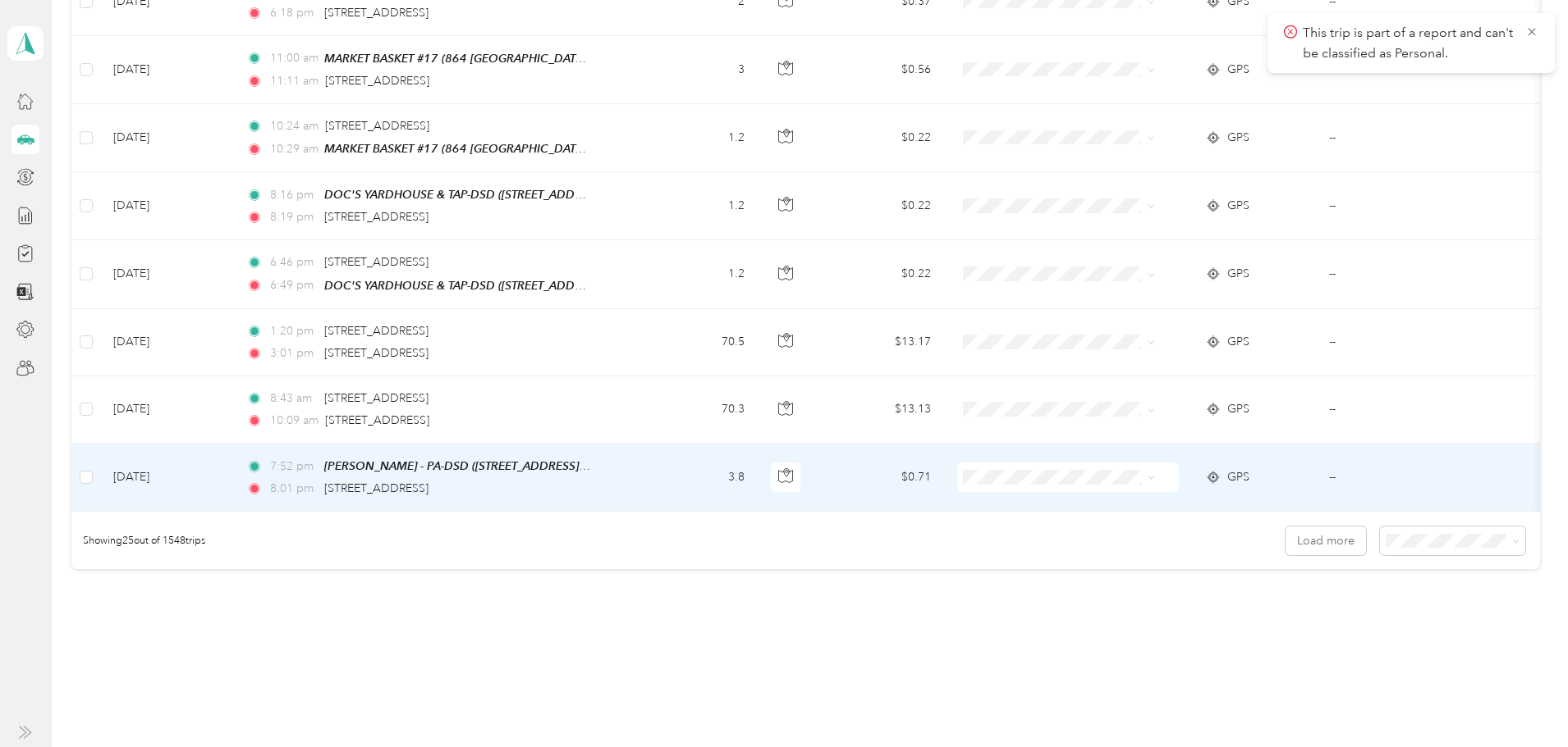
scroll to position [1477, 0]
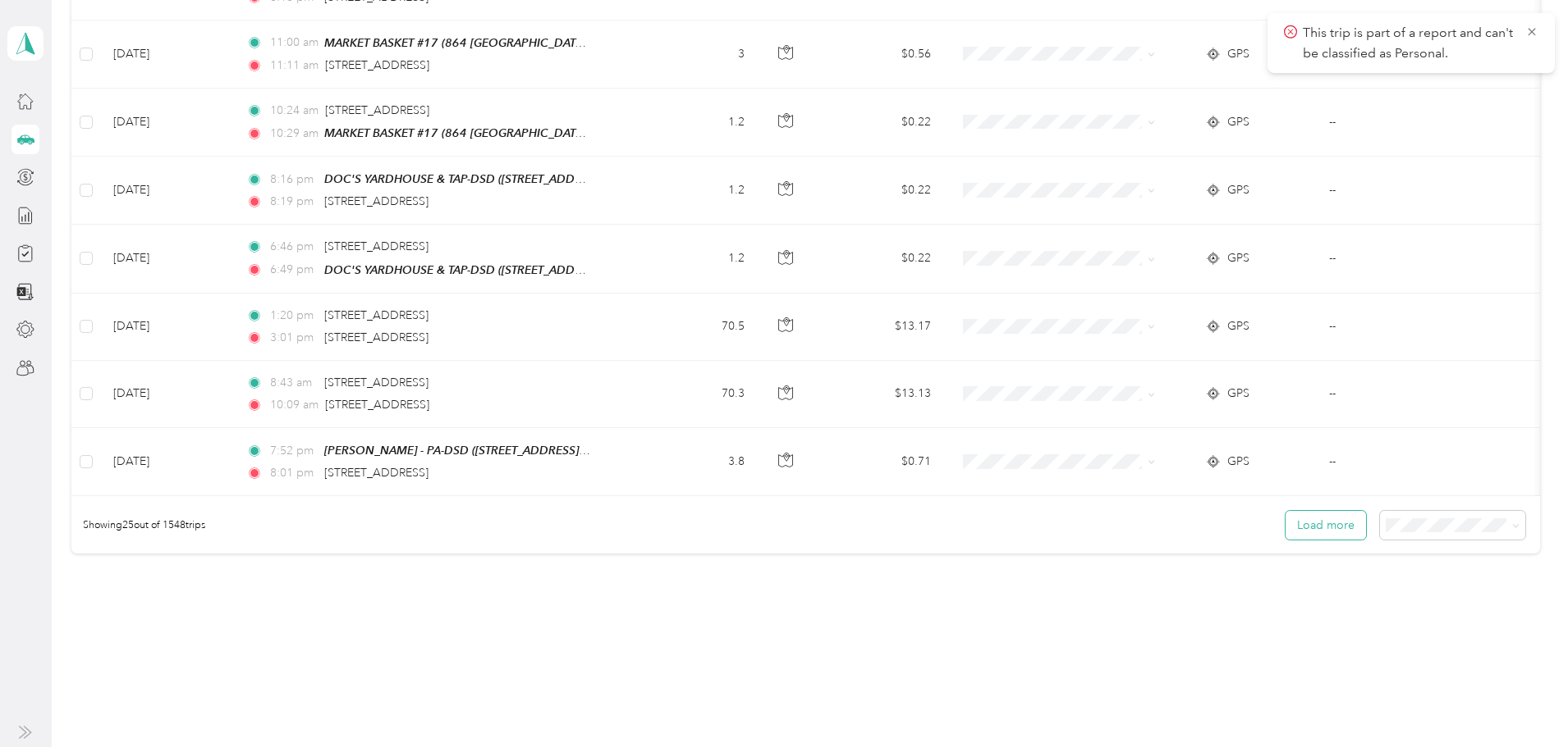
click at [1285, 531] on button "Load more" at bounding box center [1326, 525] width 81 height 28
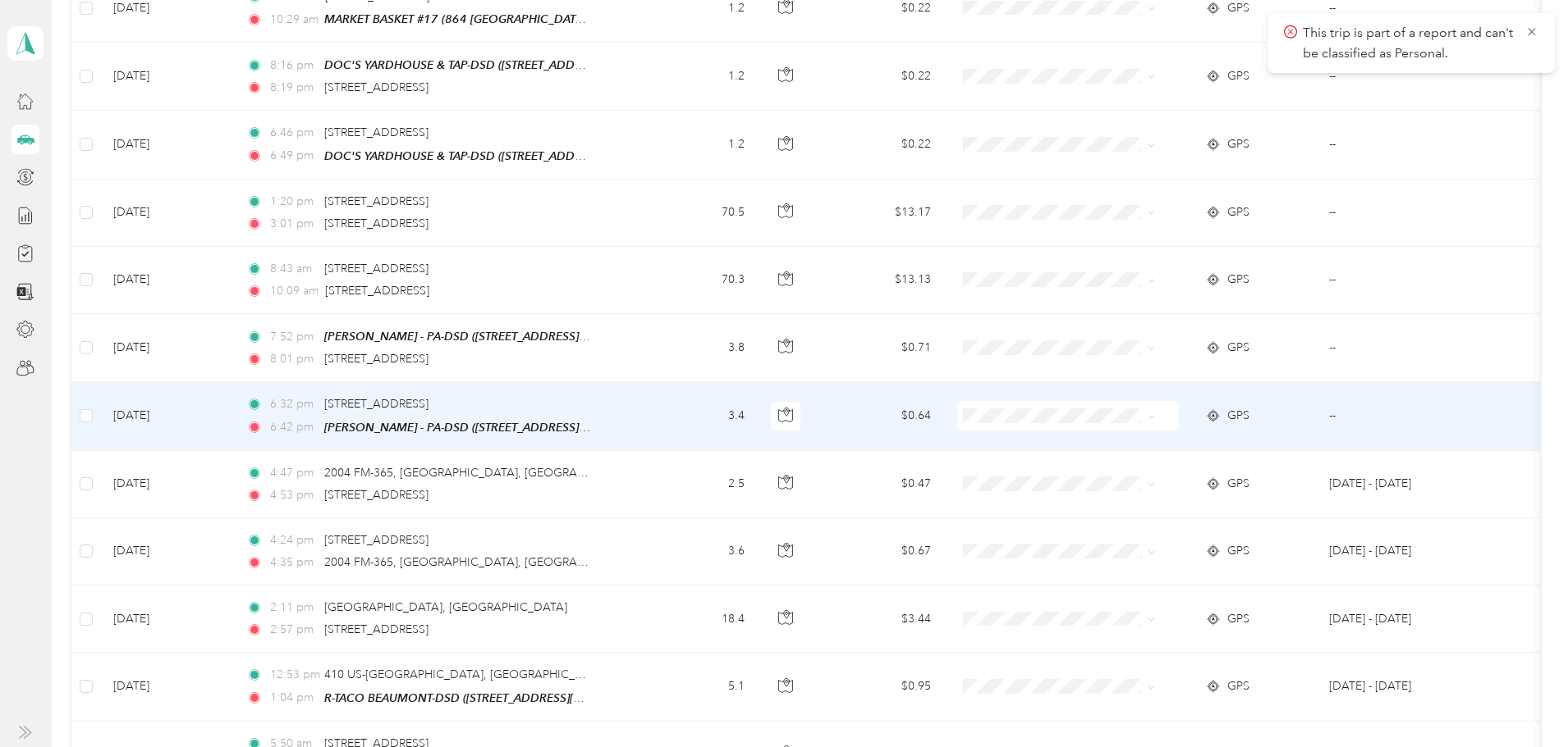
scroll to position [1641, 0]
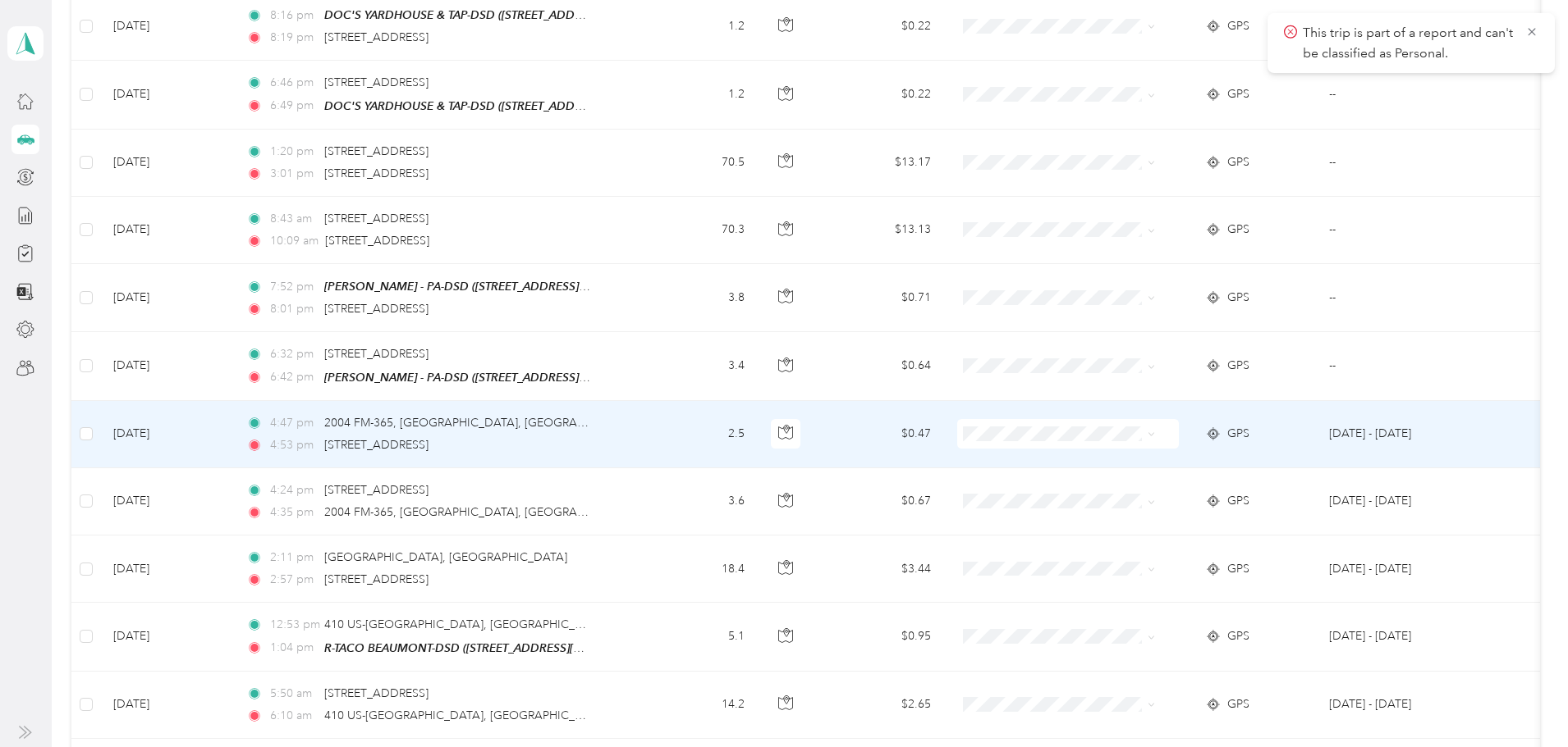
click at [1179, 424] on span at bounding box center [1068, 434] width 222 height 29
click at [1155, 431] on icon at bounding box center [1151, 434] width 8 height 8
click at [1184, 477] on span "Personal" at bounding box center [1131, 483] width 152 height 17
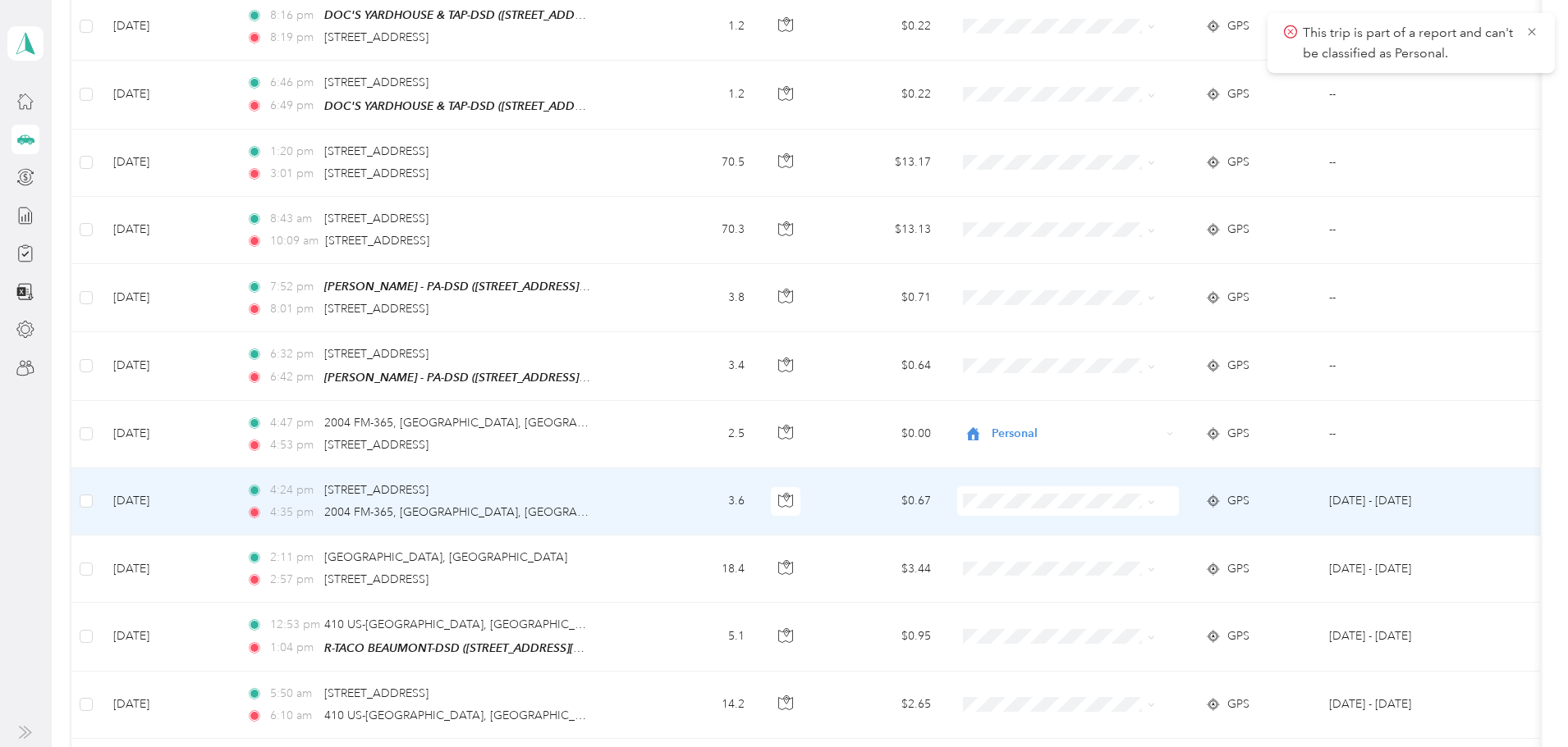
click at [1155, 499] on icon at bounding box center [1151, 502] width 8 height 8
click at [1169, 542] on span "Personal" at bounding box center [1131, 550] width 152 height 17
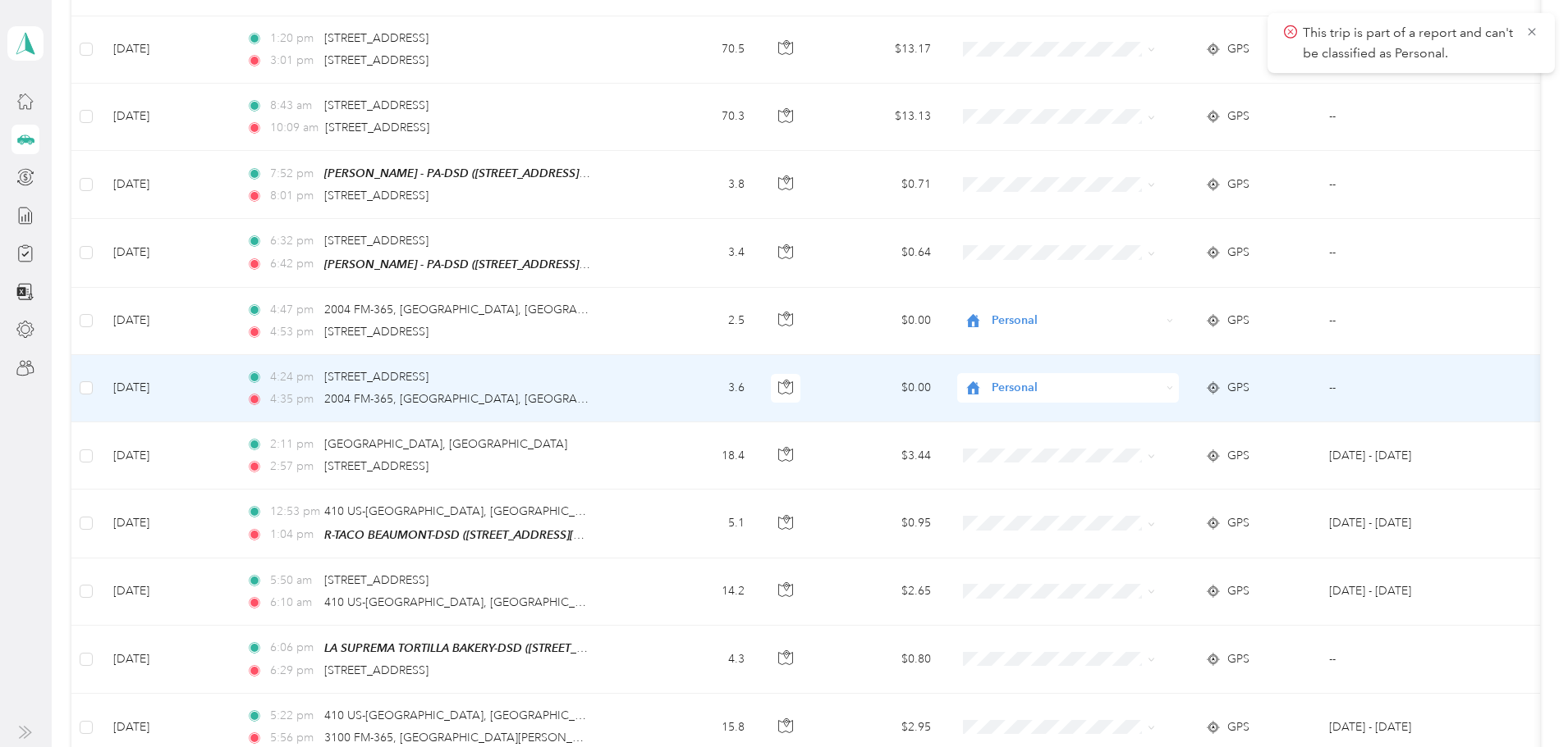
scroll to position [1805, 0]
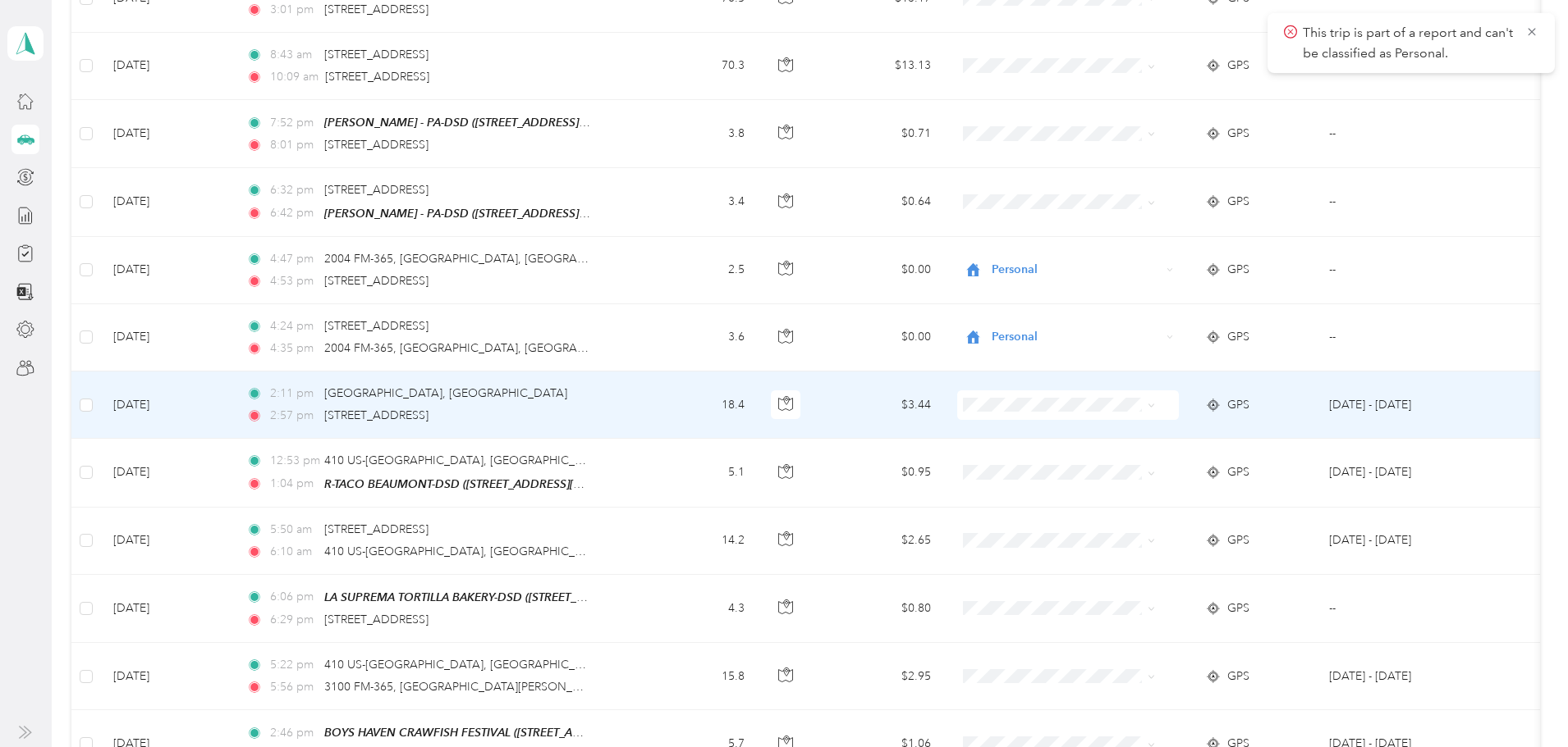
click at [641, 400] on td "2:11 pm [GEOGRAPHIC_DATA], [GEOGRAPHIC_DATA] 2:57 pm [STREET_ADDRESS]" at bounding box center [436, 405] width 408 height 67
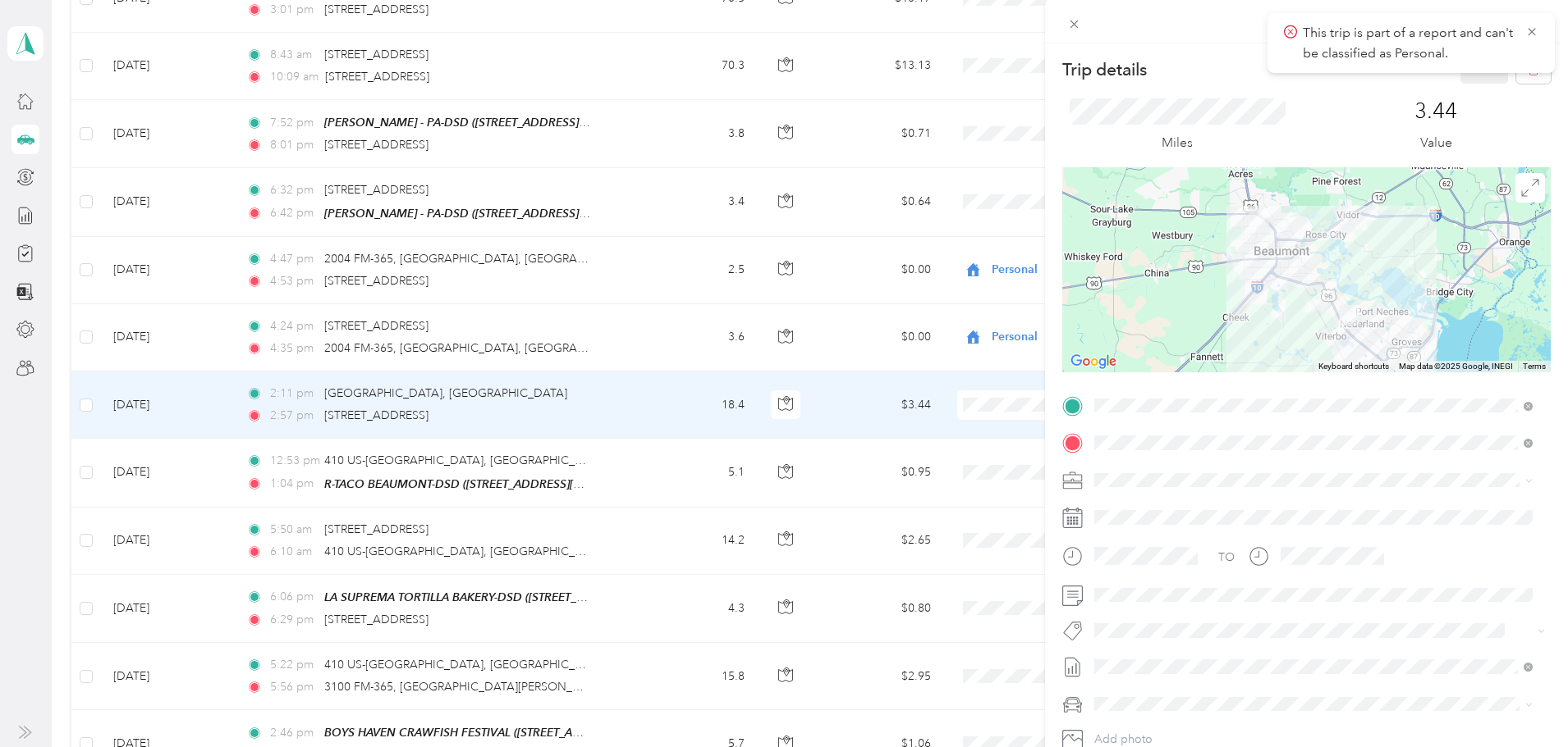
click at [1292, 571] on div "TEAM MARKET BASKET [STREET_ADDRESS]" at bounding box center [1211, 578] width 170 height 40
click at [1239, 519] on ol "Del Papa Distributing Personal" at bounding box center [1314, 523] width 450 height 58
click at [1466, 81] on button "Save" at bounding box center [1484, 69] width 47 height 28
click at [1209, 513] on li "Del Papa Distributing" at bounding box center [1314, 508] width 450 height 28
click at [1466, 77] on button "Save" at bounding box center [1484, 69] width 47 height 28
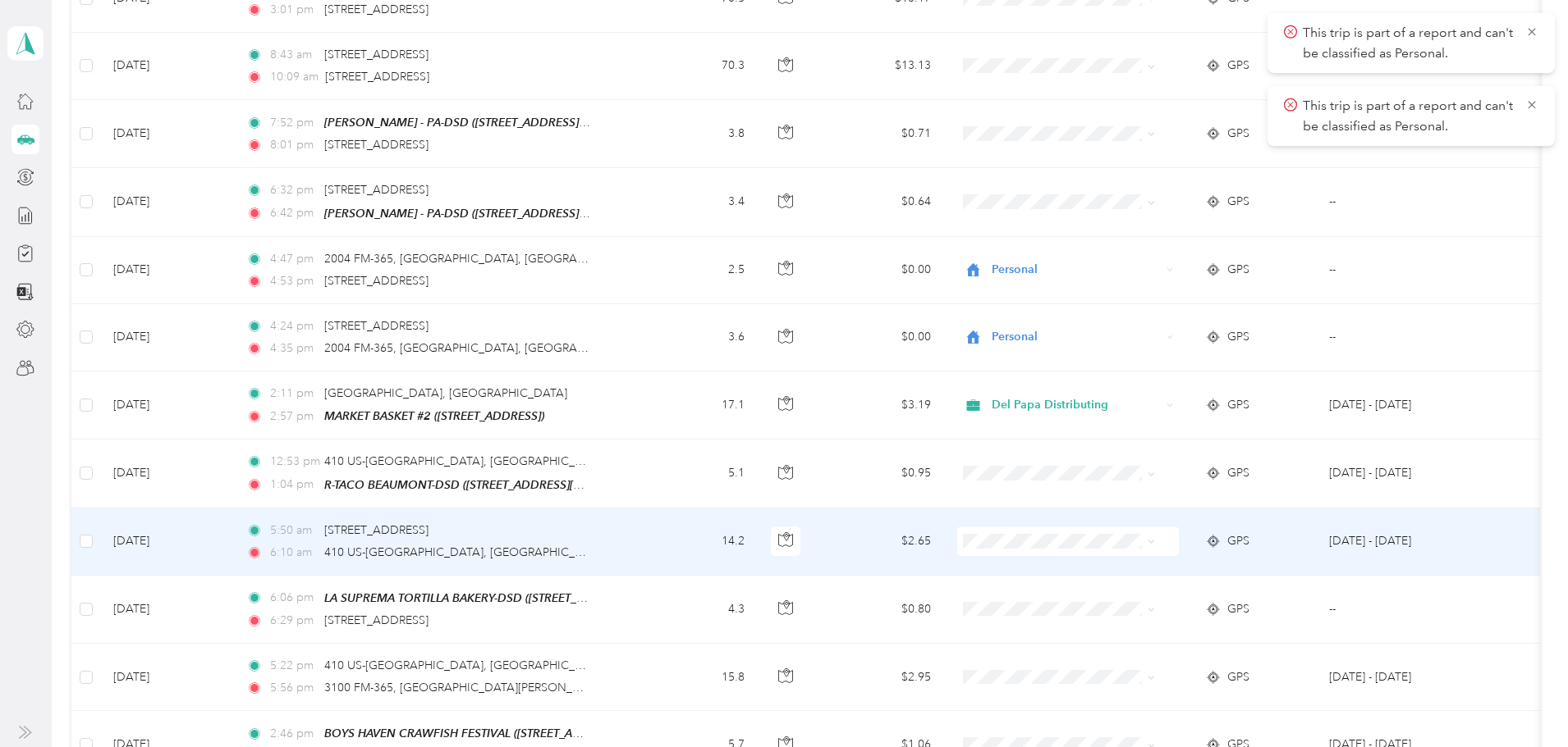
click at [1155, 538] on icon at bounding box center [1151, 542] width 8 height 8
click at [1142, 590] on li "Personal" at bounding box center [1116, 588] width 204 height 28
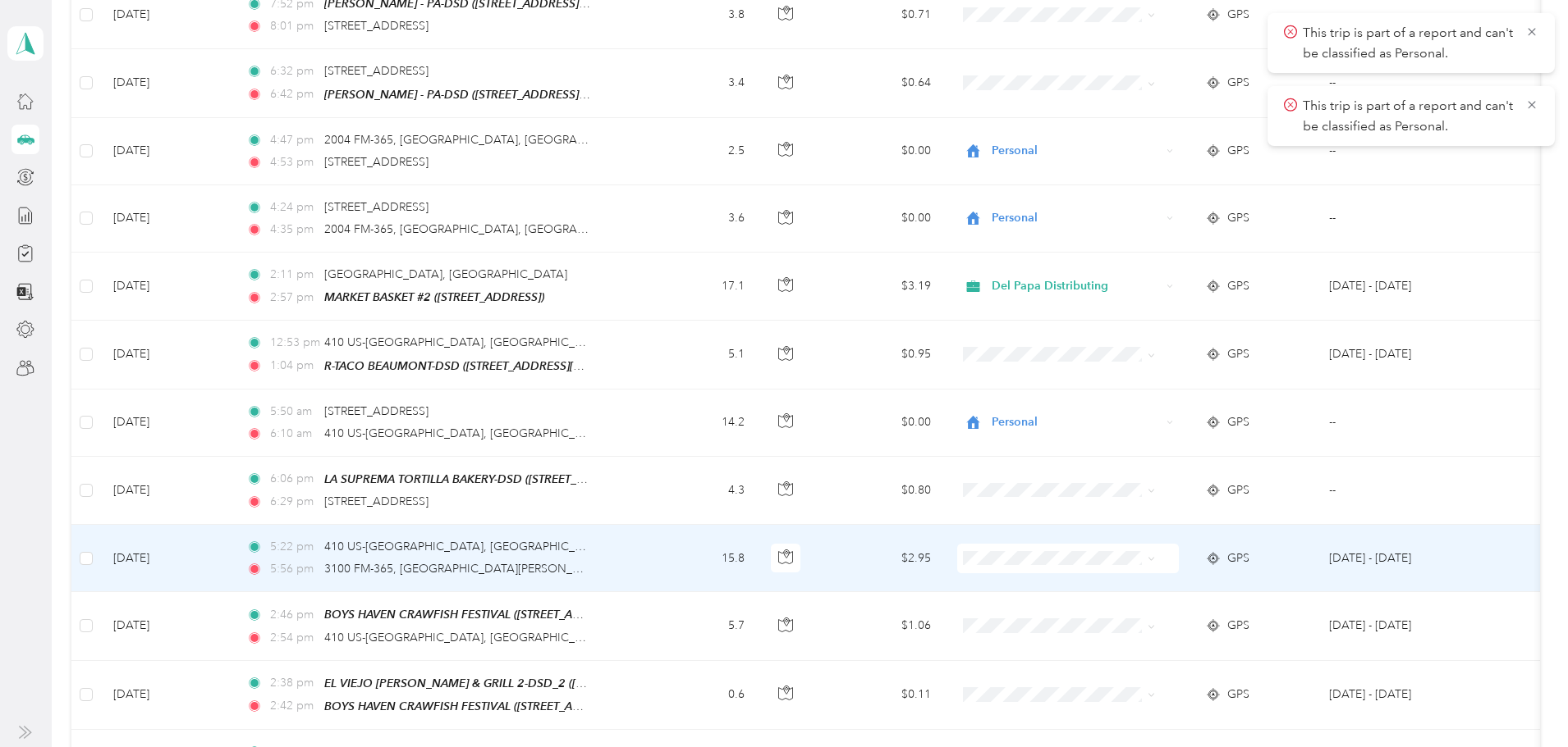
scroll to position [1969, 0]
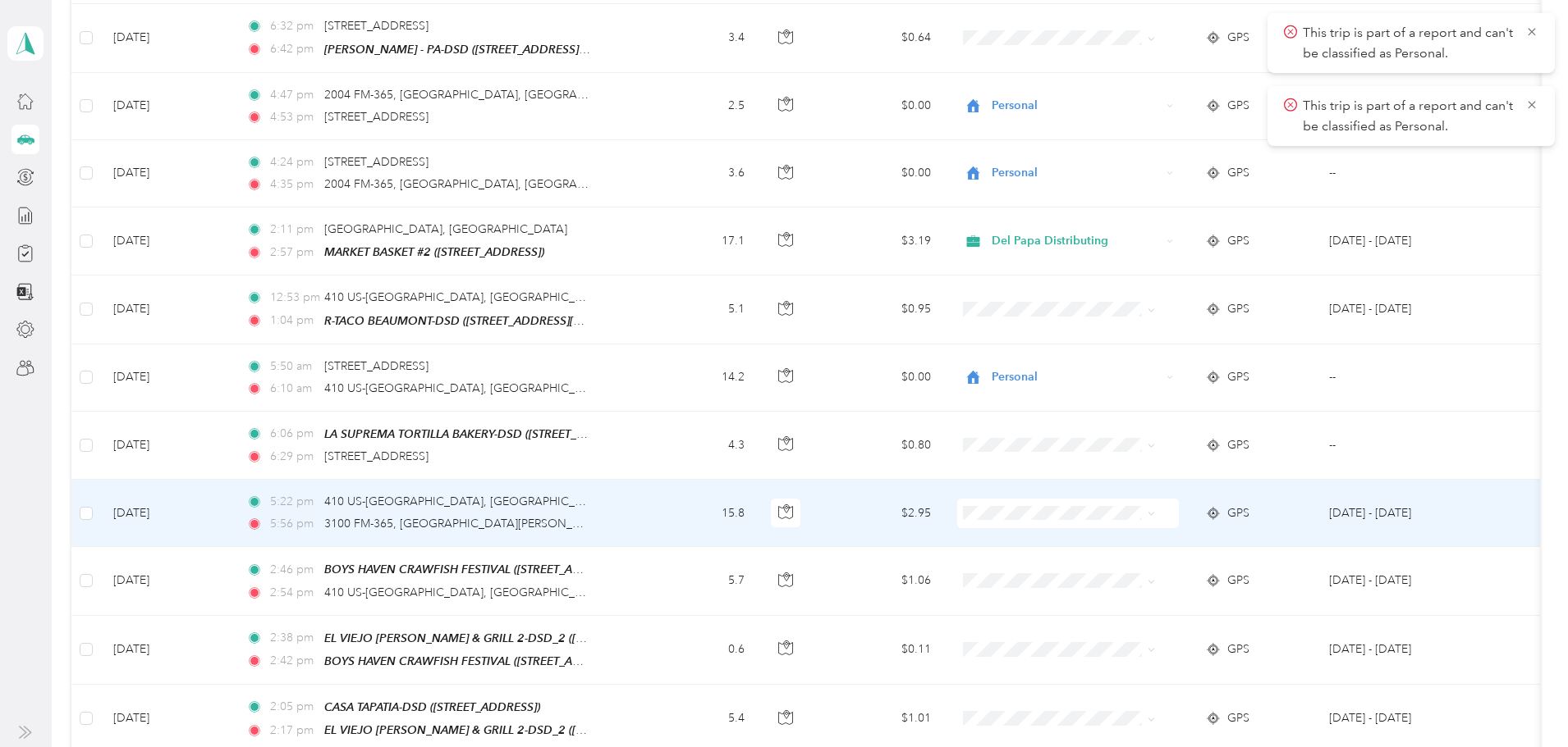
click at [1155, 510] on icon at bounding box center [1151, 513] width 8 height 8
click at [1162, 550] on span "Personal" at bounding box center [1131, 551] width 152 height 17
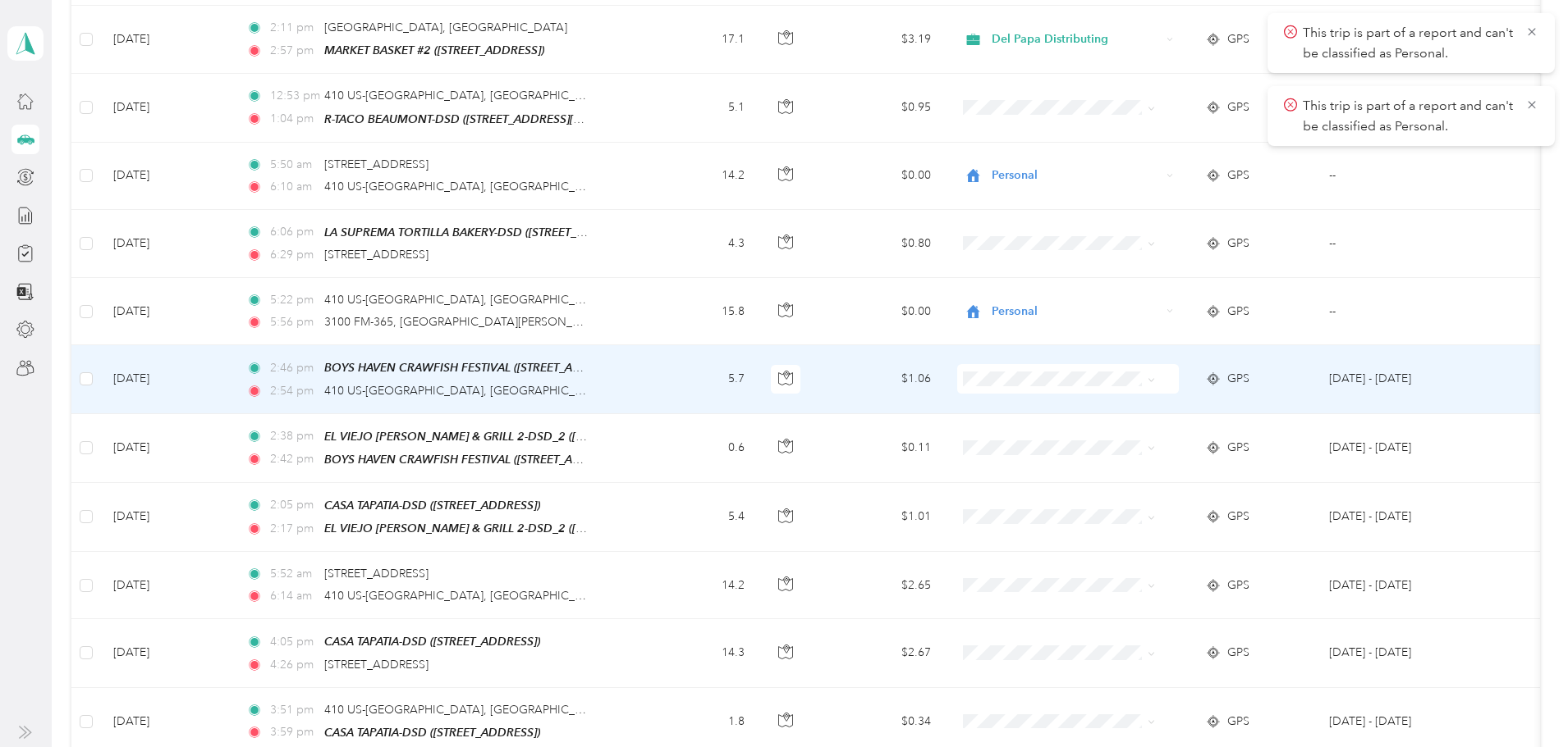
scroll to position [2215, 0]
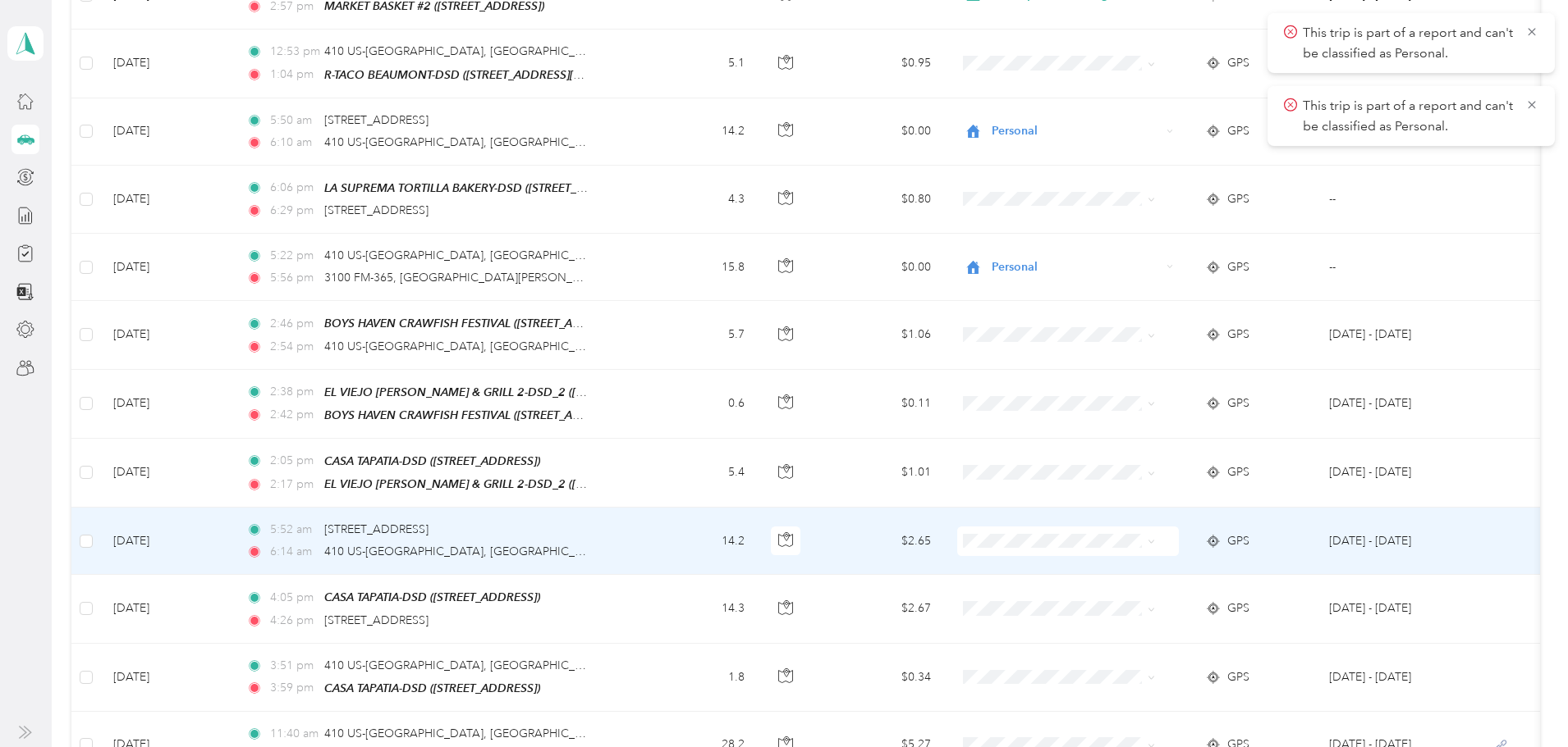
click at [1155, 534] on span at bounding box center [1151, 541] width 8 height 14
click at [1155, 538] on icon at bounding box center [1151, 542] width 8 height 8
click at [1159, 579] on span "Personal" at bounding box center [1131, 579] width 152 height 17
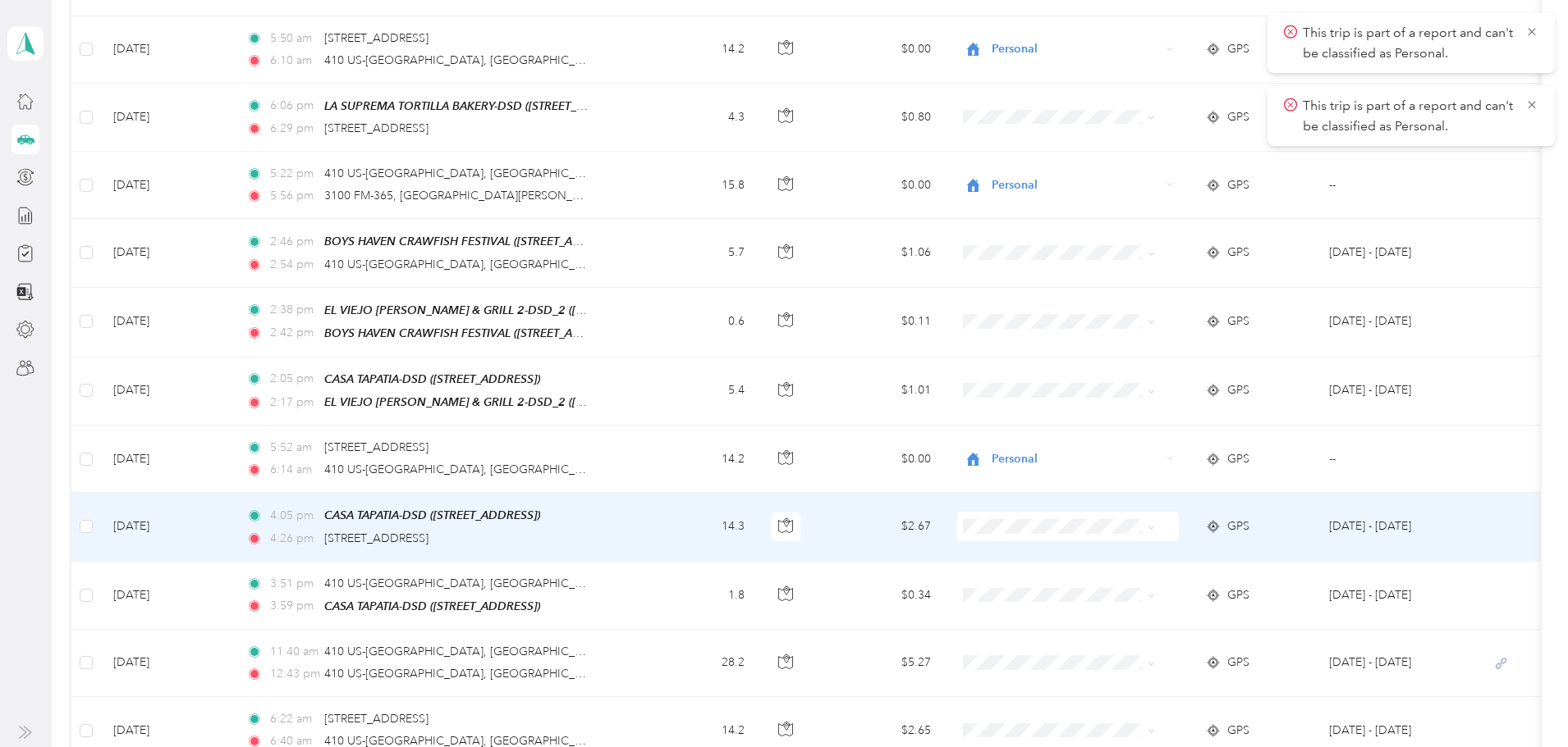
scroll to position [2379, 0]
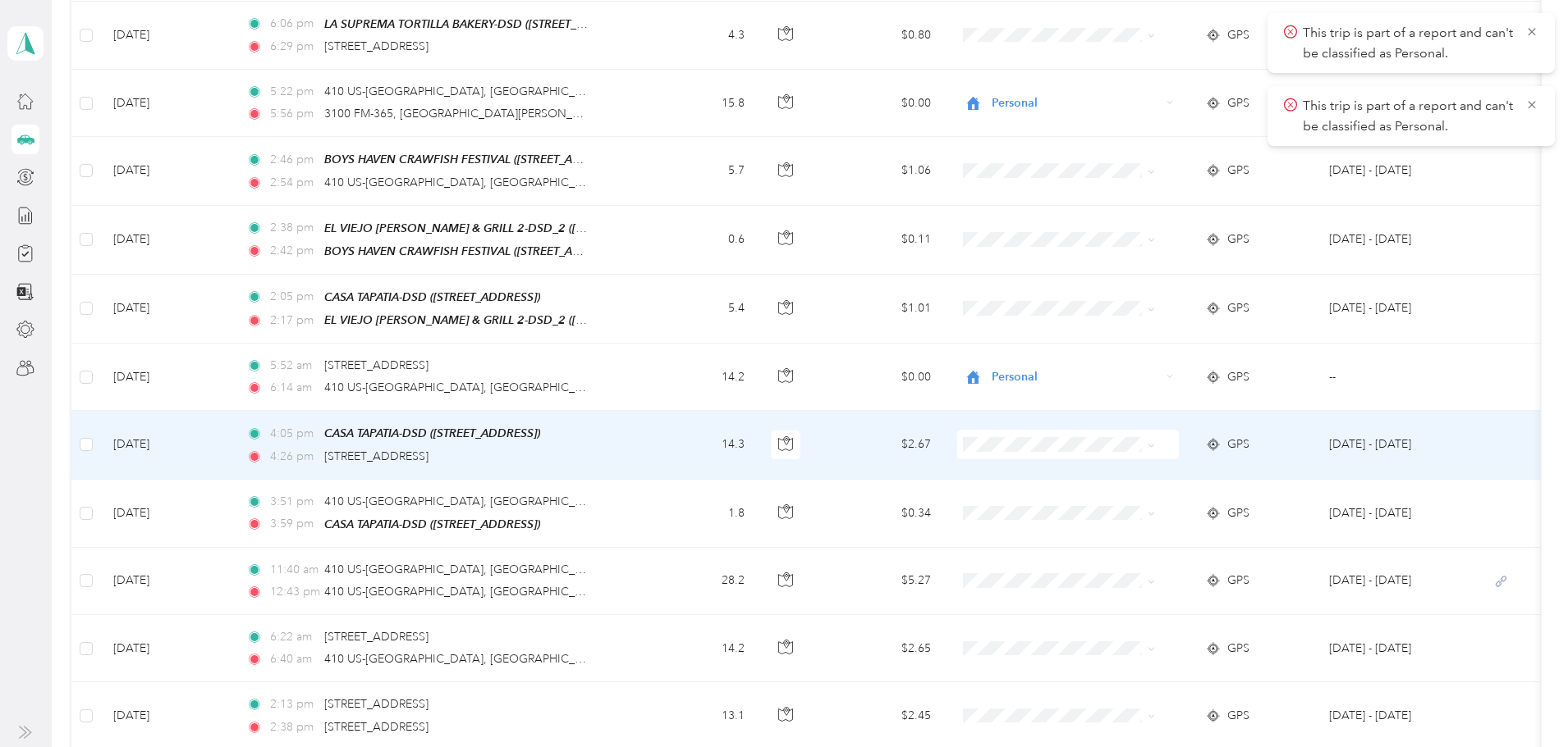
click at [1155, 442] on icon at bounding box center [1151, 446] width 8 height 8
click at [1181, 486] on span "Personal" at bounding box center [1131, 482] width 152 height 17
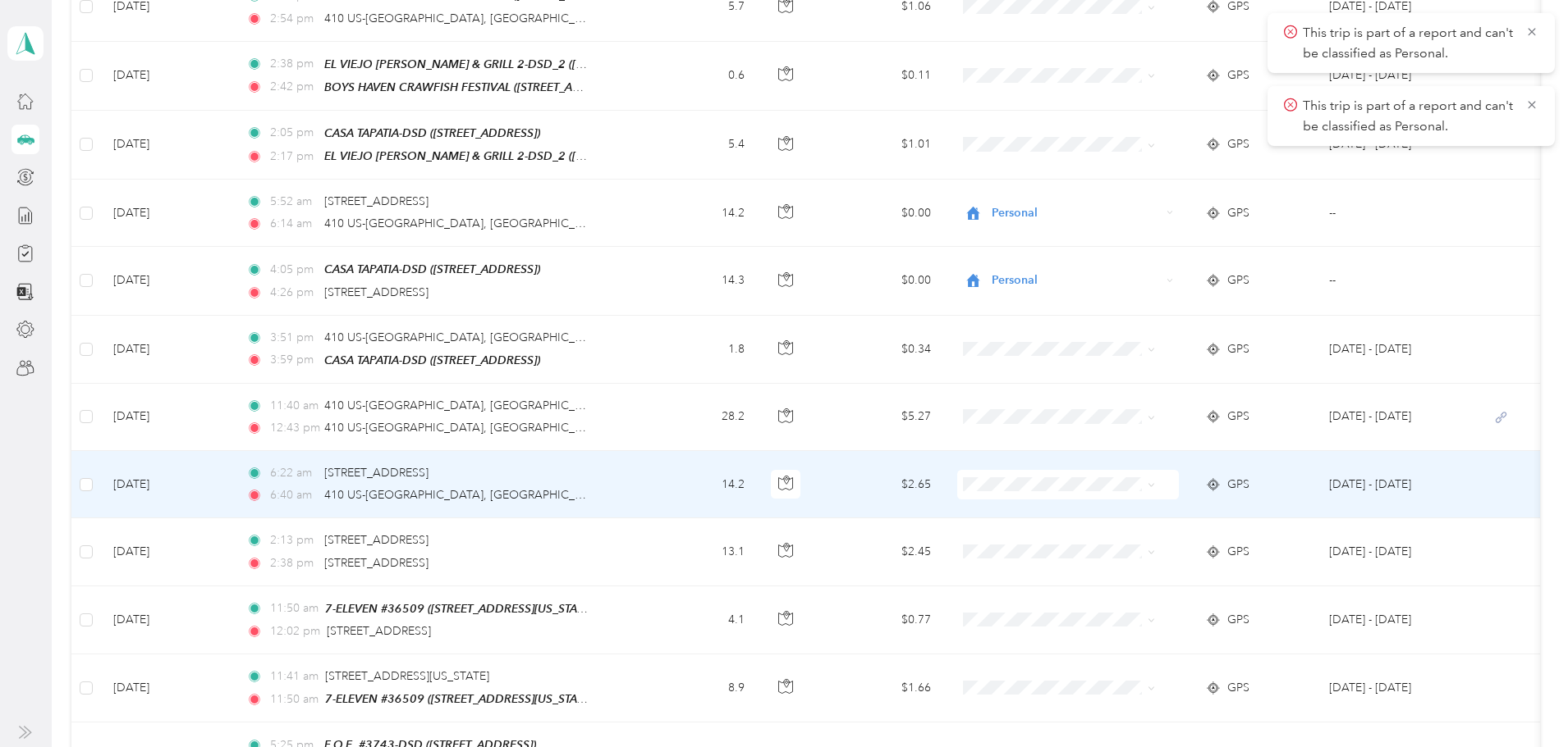
scroll to position [2626, 0]
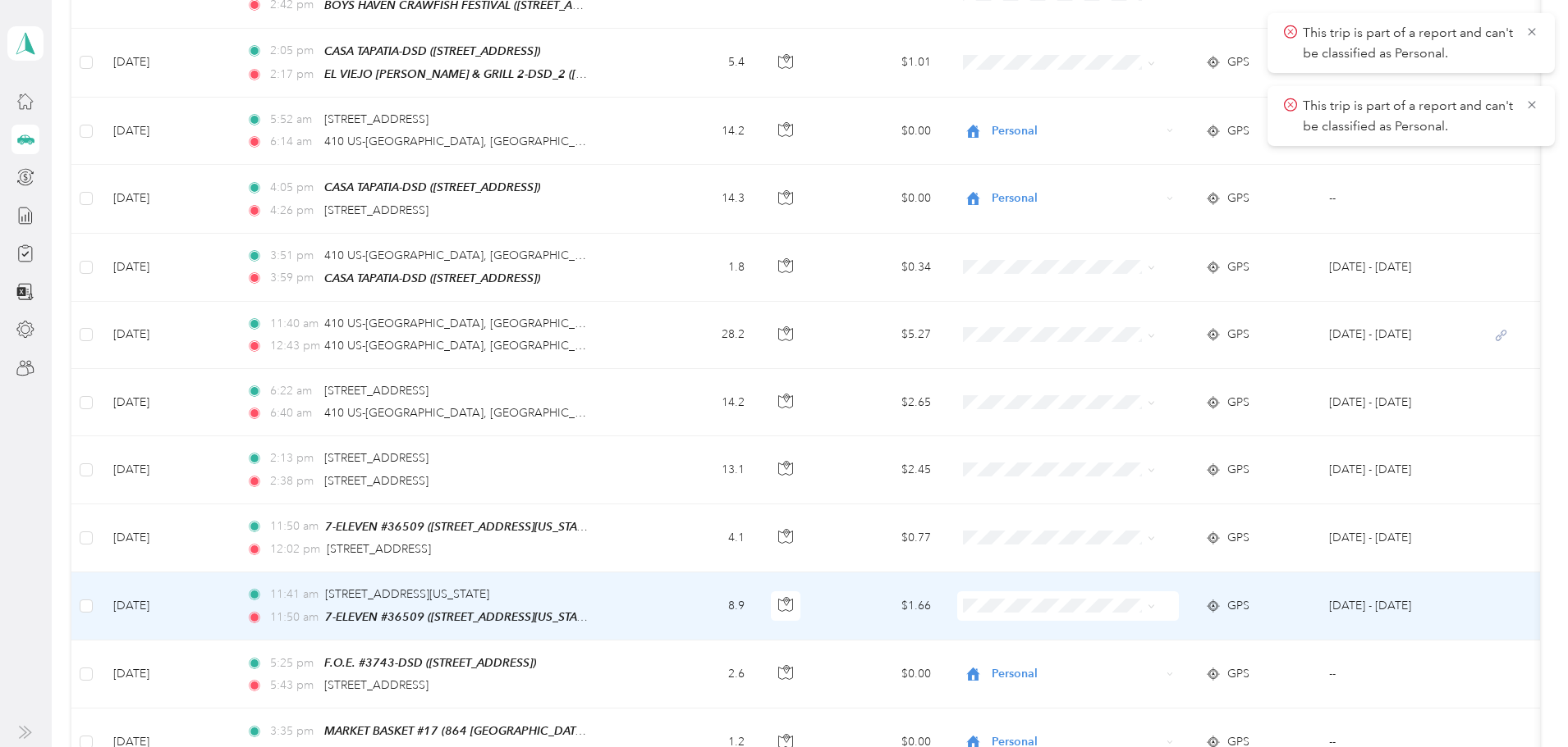
click at [1155, 603] on icon at bounding box center [1151, 606] width 8 height 8
click at [1158, 638] on span "Personal" at bounding box center [1131, 645] width 152 height 17
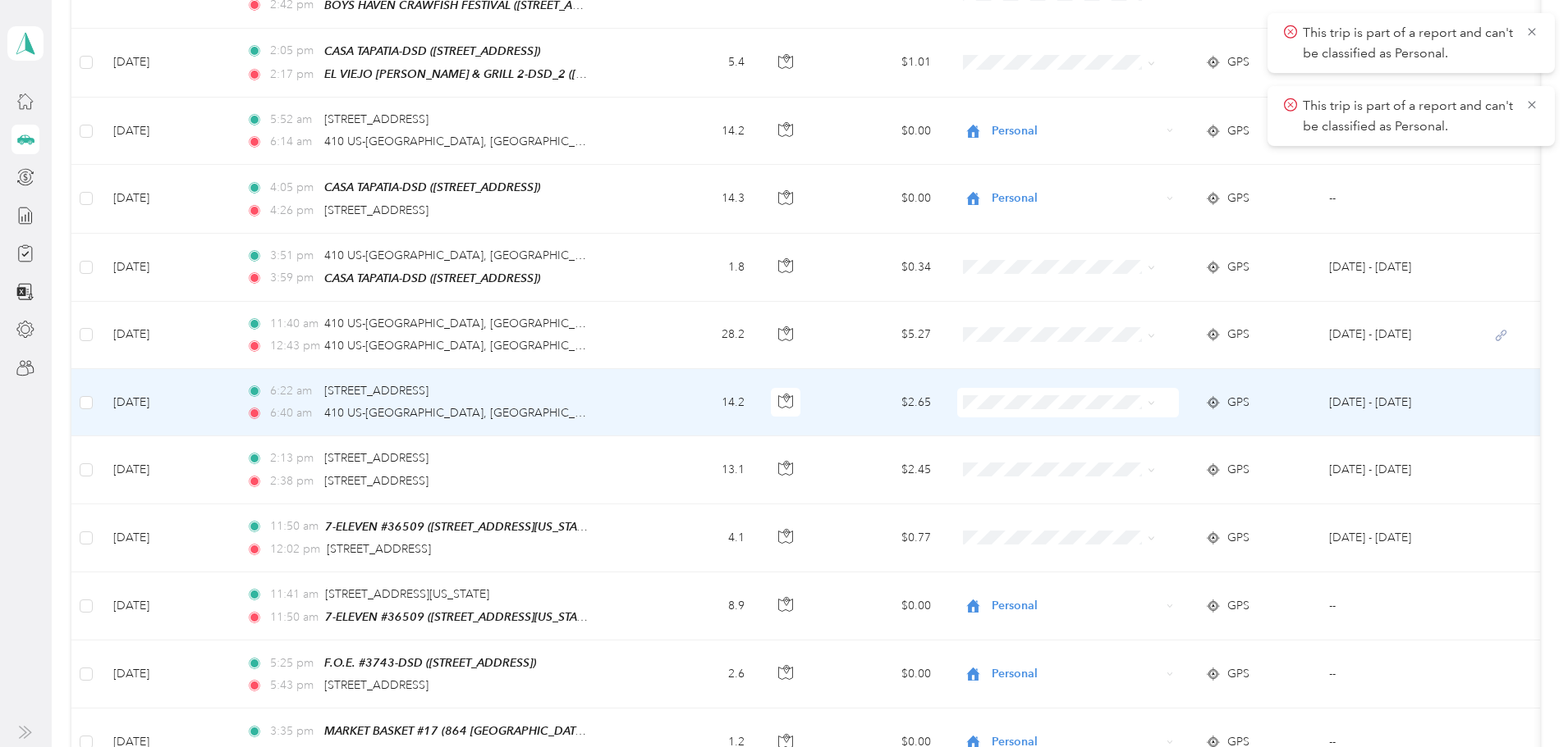
click at [1155, 396] on span at bounding box center [1151, 403] width 8 height 14
click at [1155, 399] on icon at bounding box center [1151, 403] width 8 height 8
click at [1174, 436] on span "Personal" at bounding box center [1131, 443] width 152 height 17
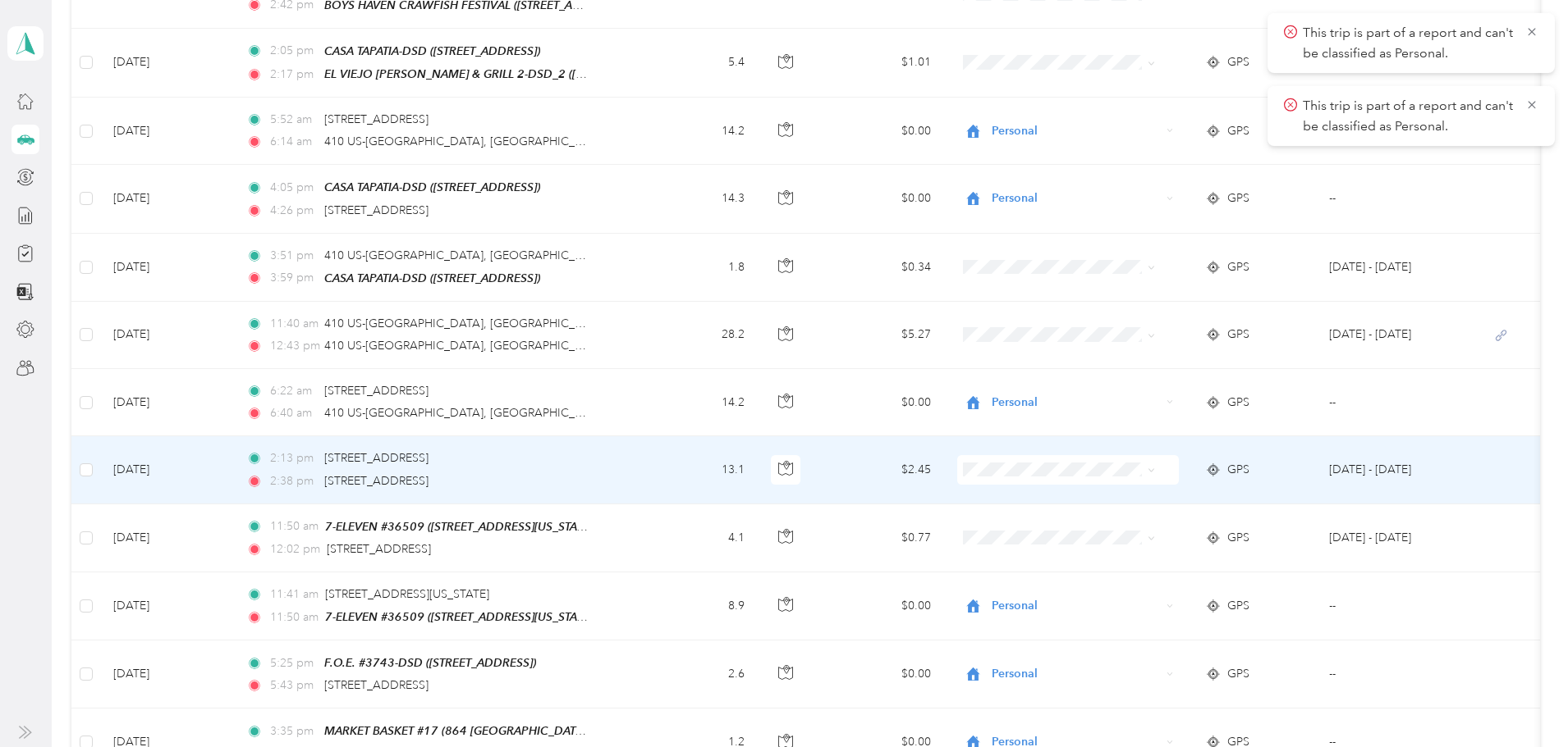
click at [1155, 463] on span at bounding box center [1151, 470] width 8 height 14
click at [1153, 470] on icon at bounding box center [1151, 471] width 5 height 3
click at [1153, 511] on li "Personal" at bounding box center [1116, 501] width 204 height 28
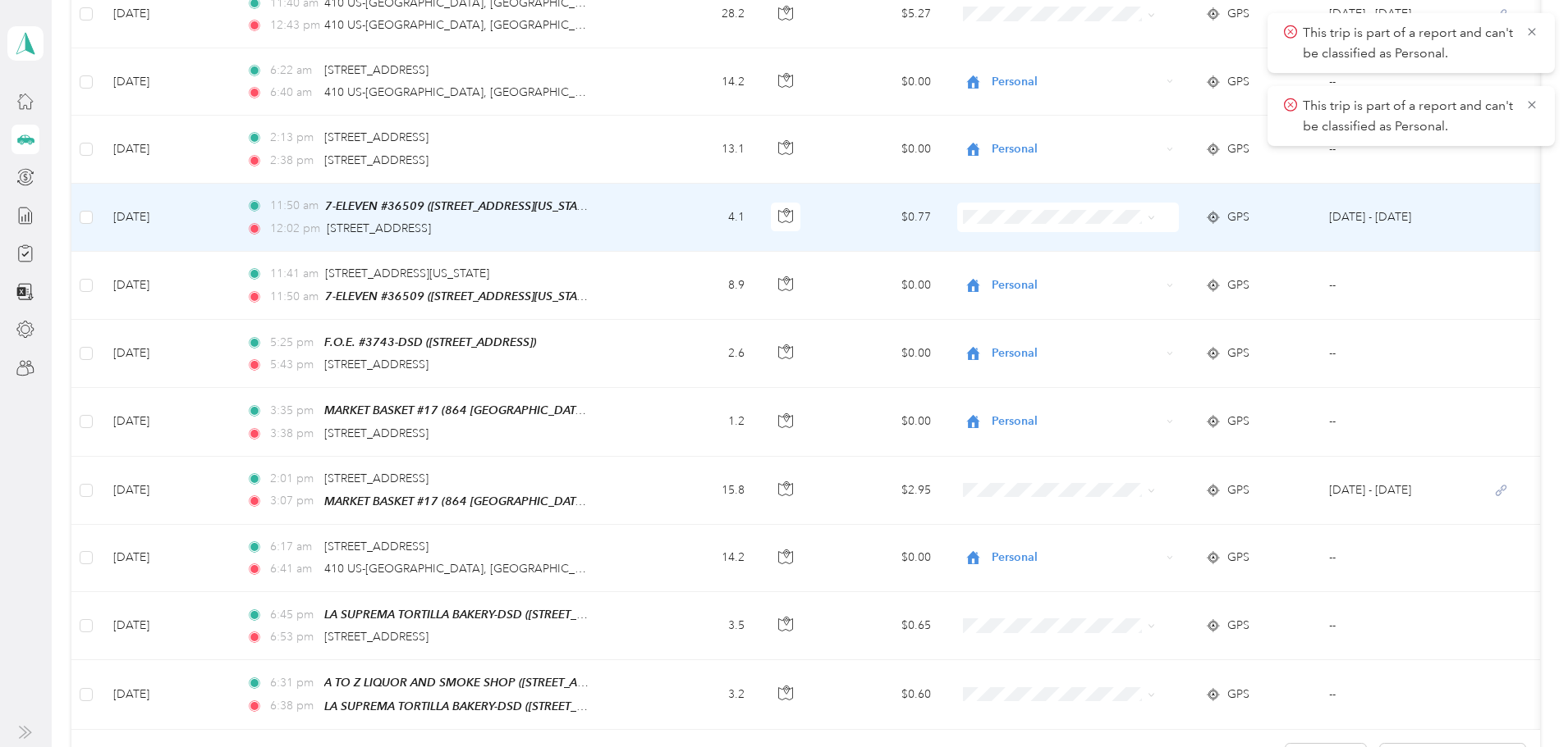
scroll to position [3035, 0]
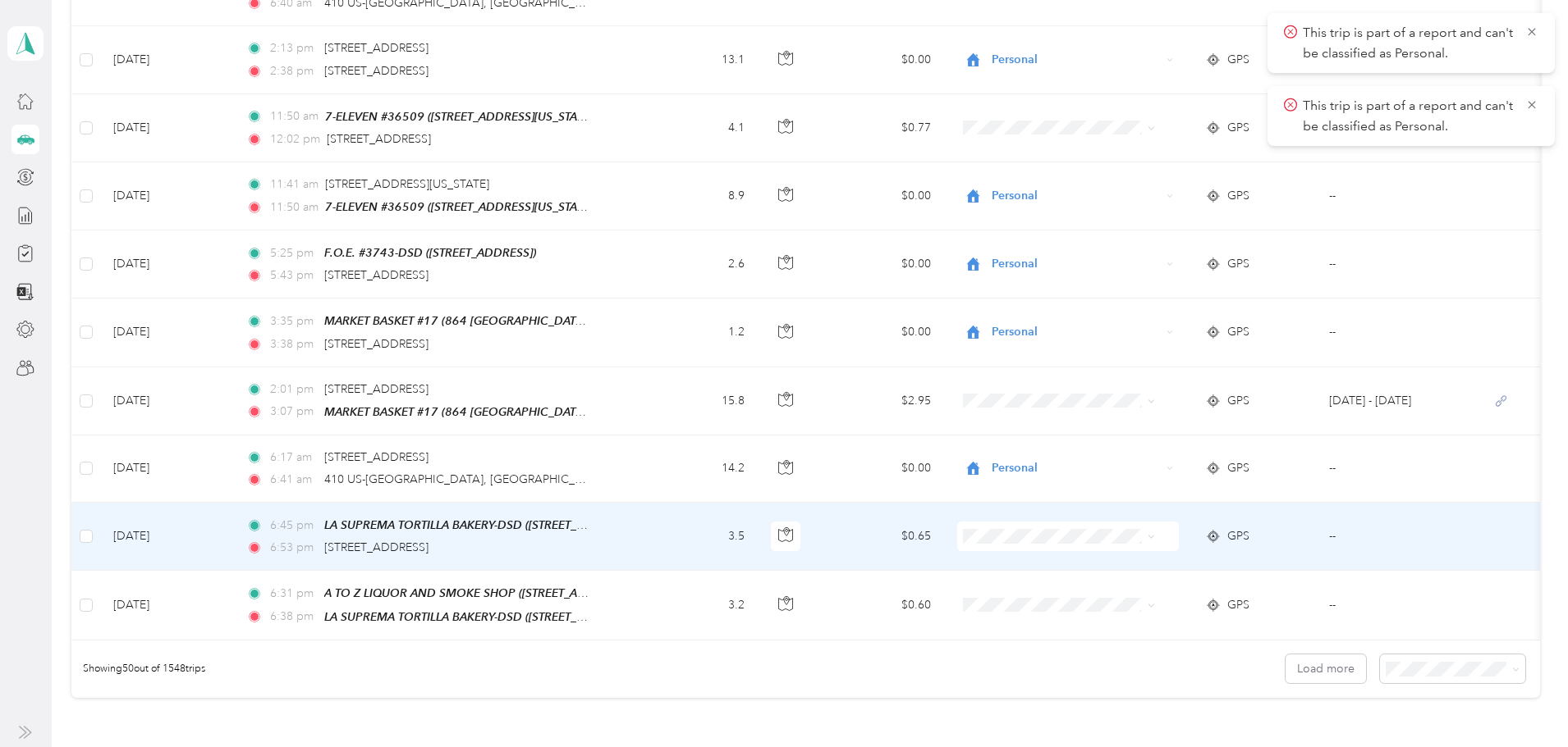
click at [1155, 533] on icon at bounding box center [1151, 537] width 8 height 8
click at [1167, 562] on li "Personal" at bounding box center [1116, 573] width 204 height 28
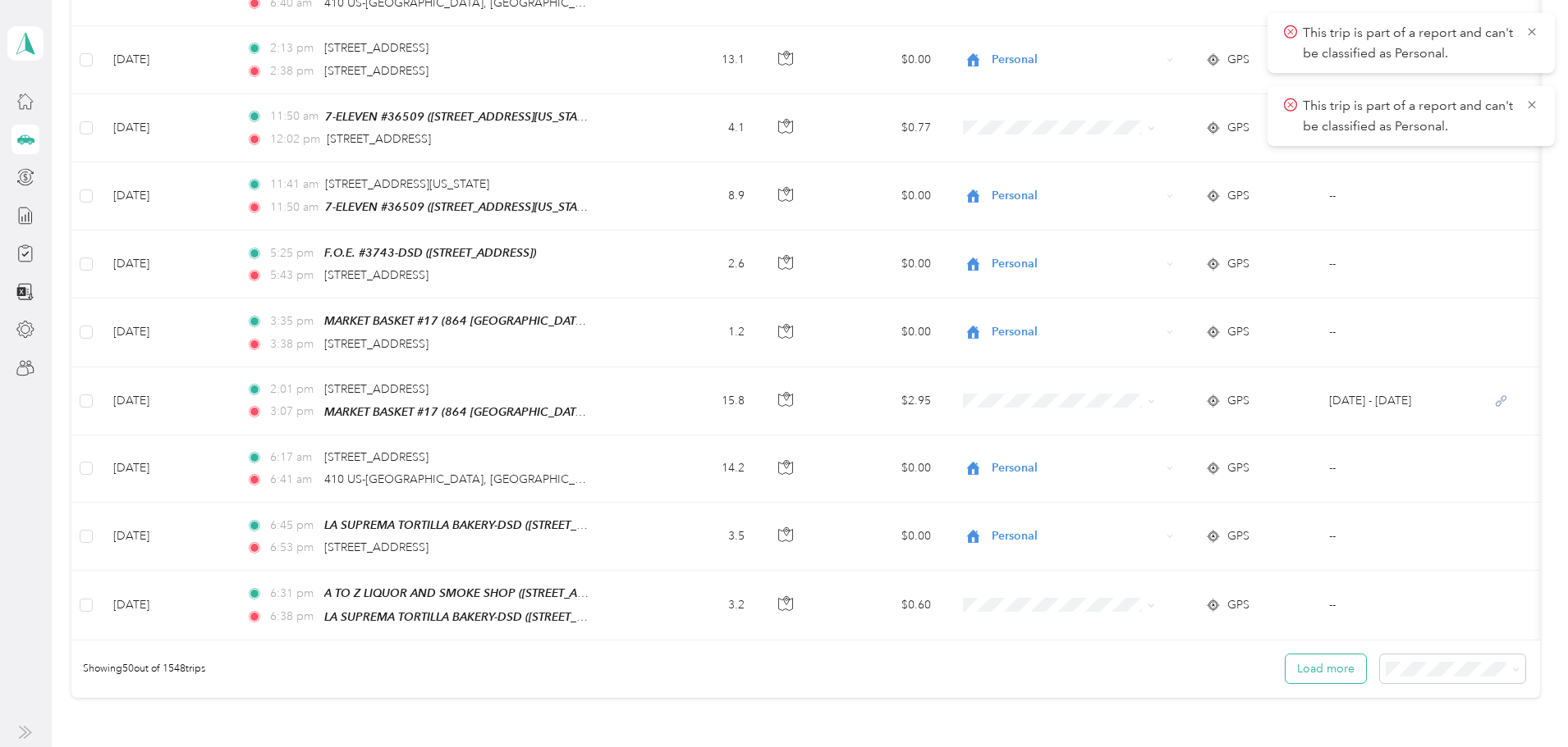
click at [1285, 658] on button "Load more" at bounding box center [1326, 668] width 81 height 28
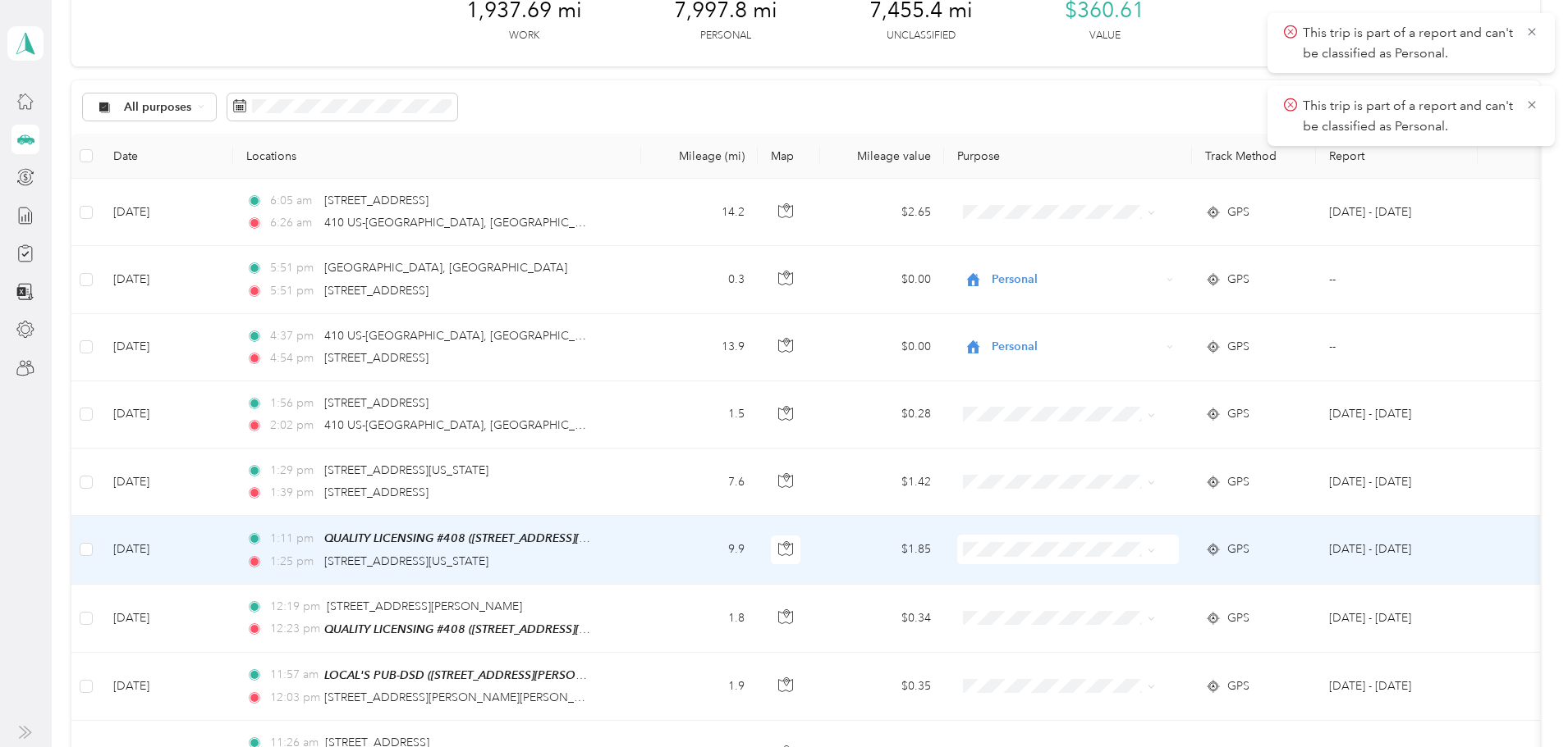
scroll to position [0, 0]
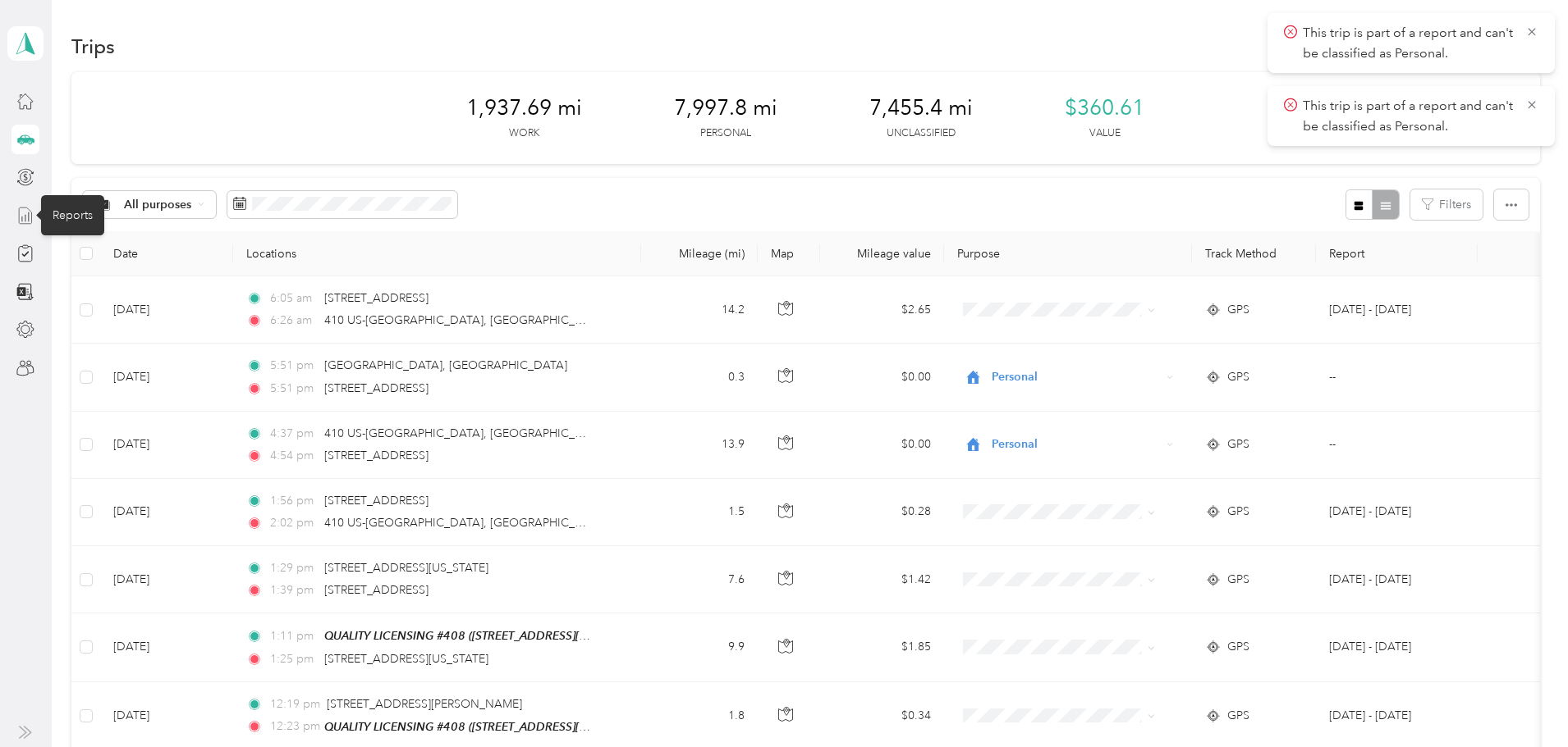
click at [27, 215] on icon at bounding box center [25, 216] width 18 height 18
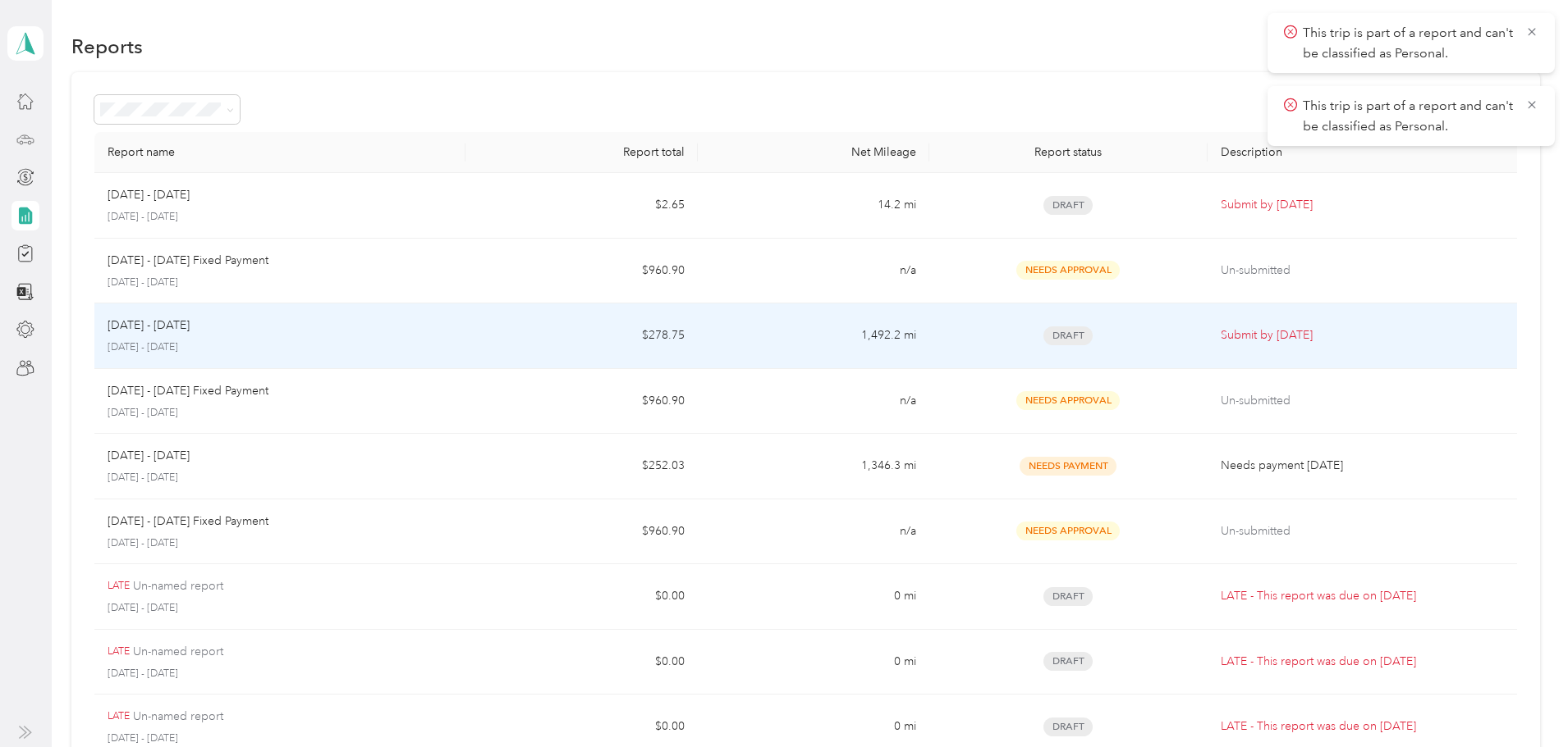
click at [372, 340] on div "[DATE] - [DATE] [DATE] - [DATE]" at bounding box center [279, 336] width 345 height 39
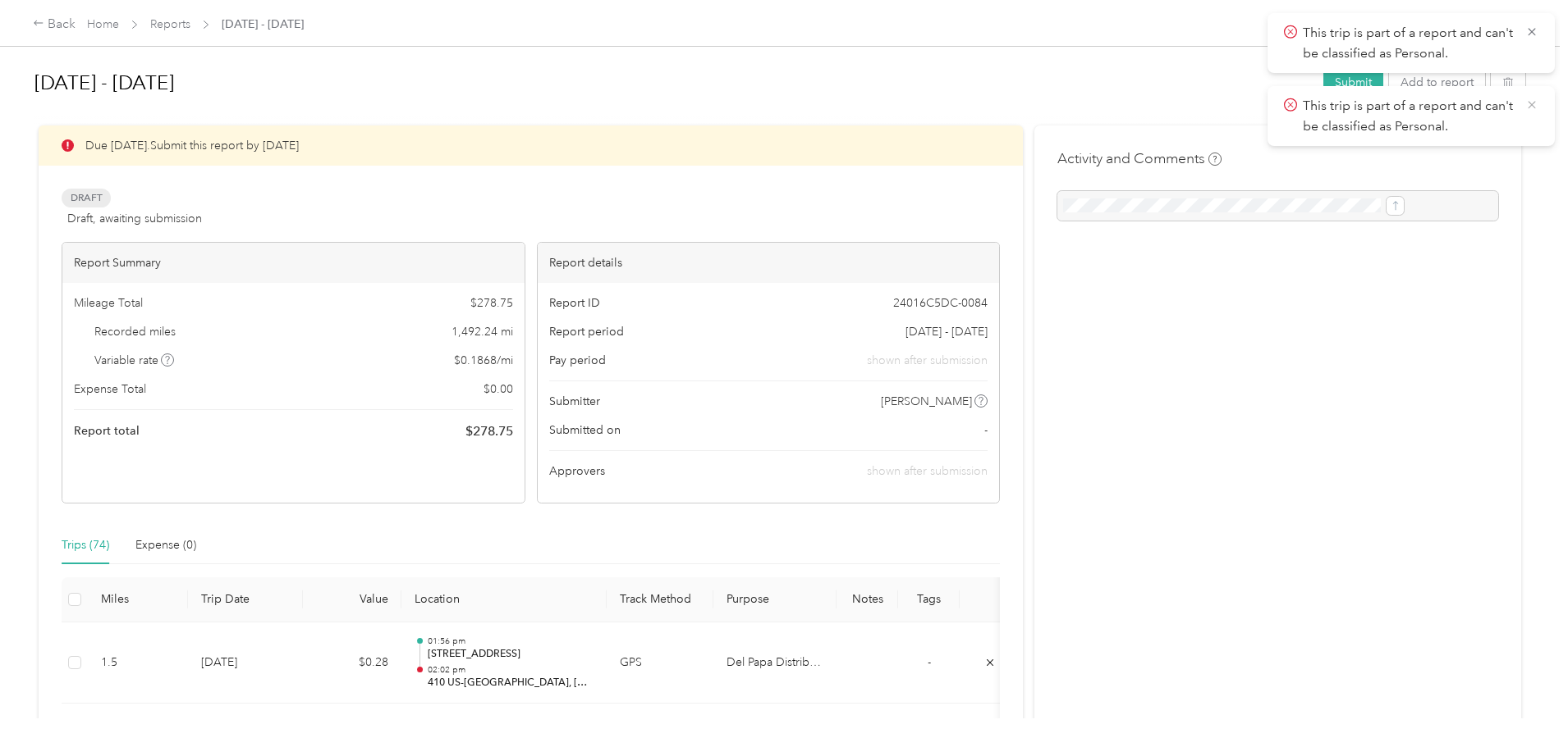
click at [1532, 105] on icon at bounding box center [1531, 105] width 8 height 8
click at [1533, 31] on icon at bounding box center [1531, 31] width 8 height 8
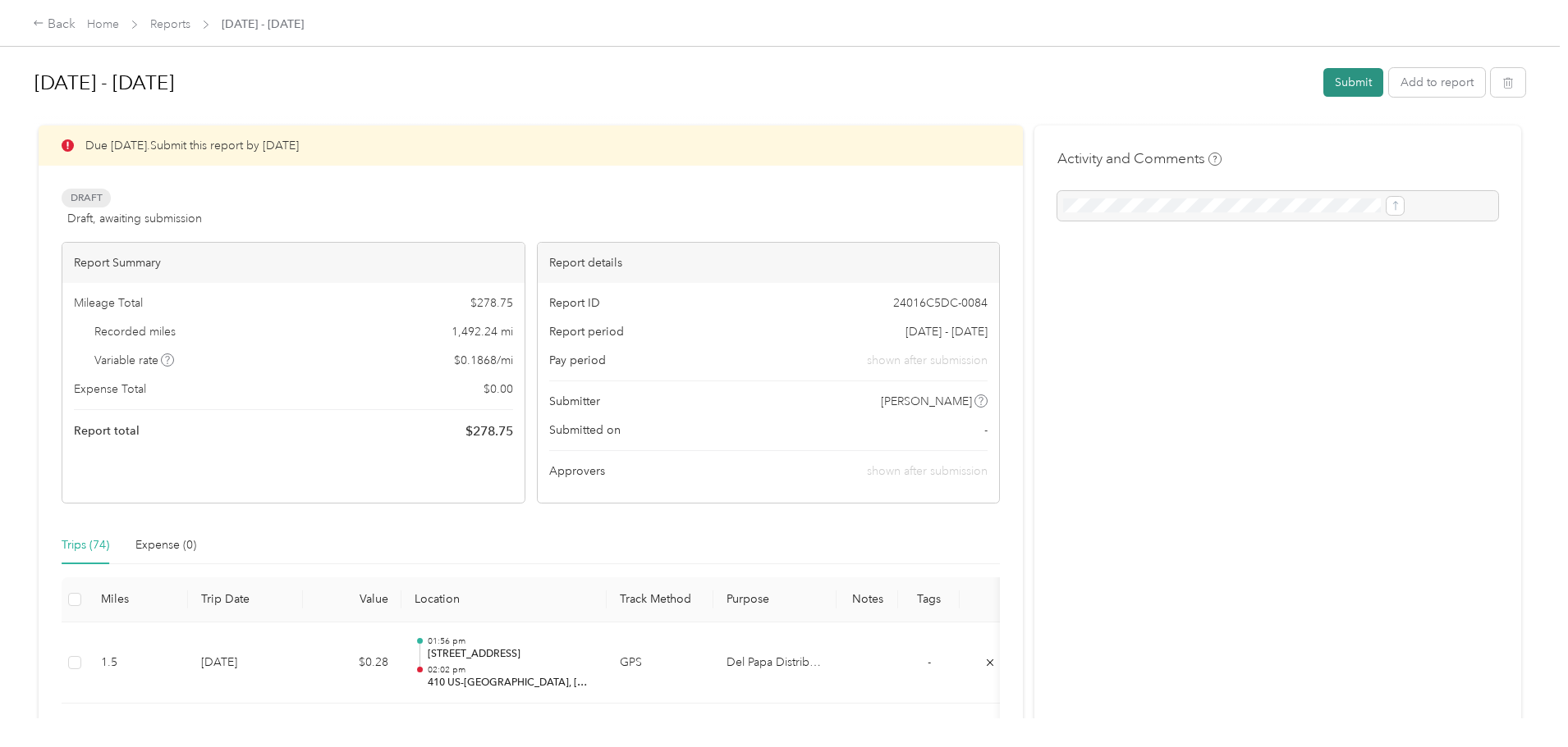
click at [1323, 78] on button "Submit" at bounding box center [1353, 82] width 60 height 28
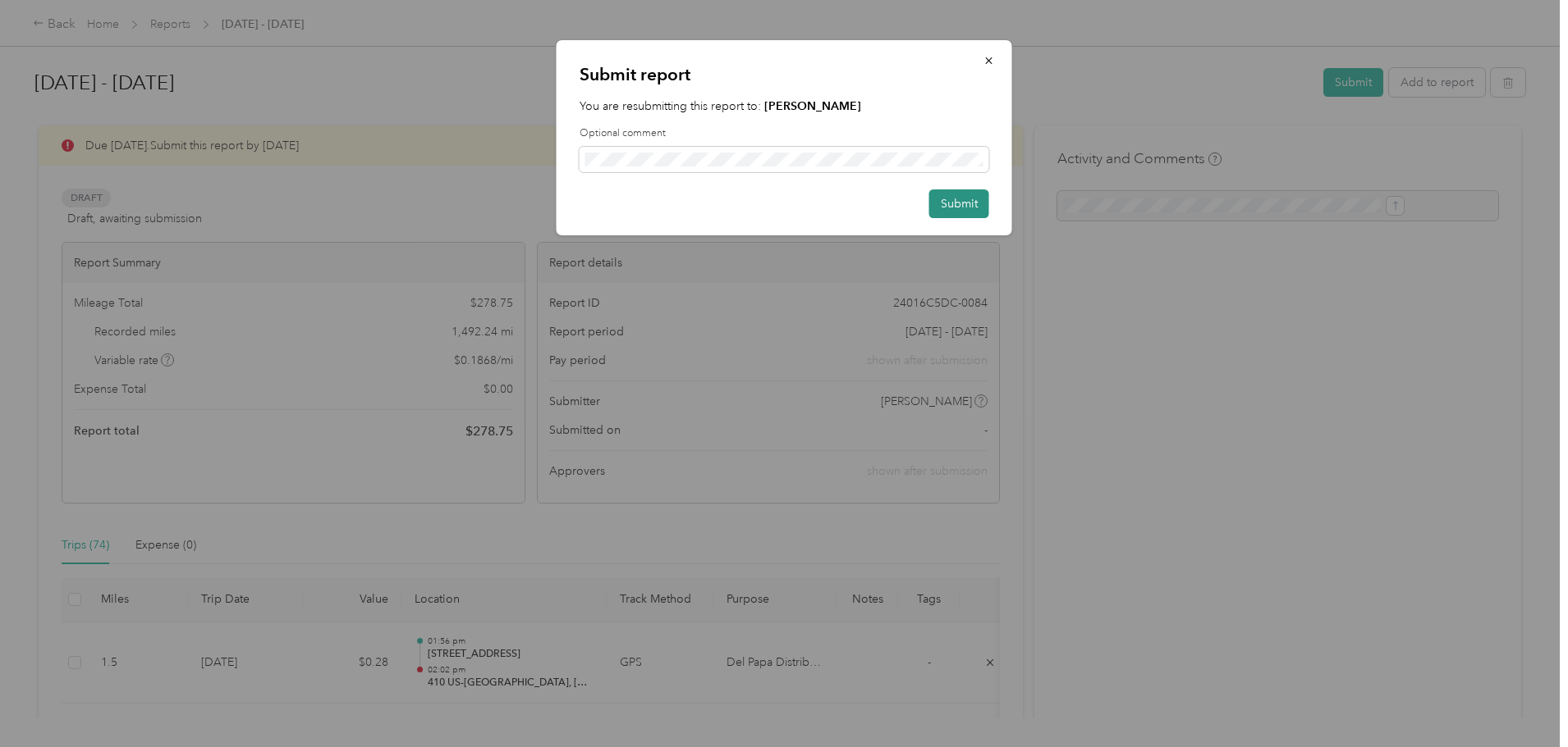
click at [965, 204] on button "Submit" at bounding box center [960, 203] width 60 height 28
